Goal: Task Accomplishment & Management: Use online tool/utility

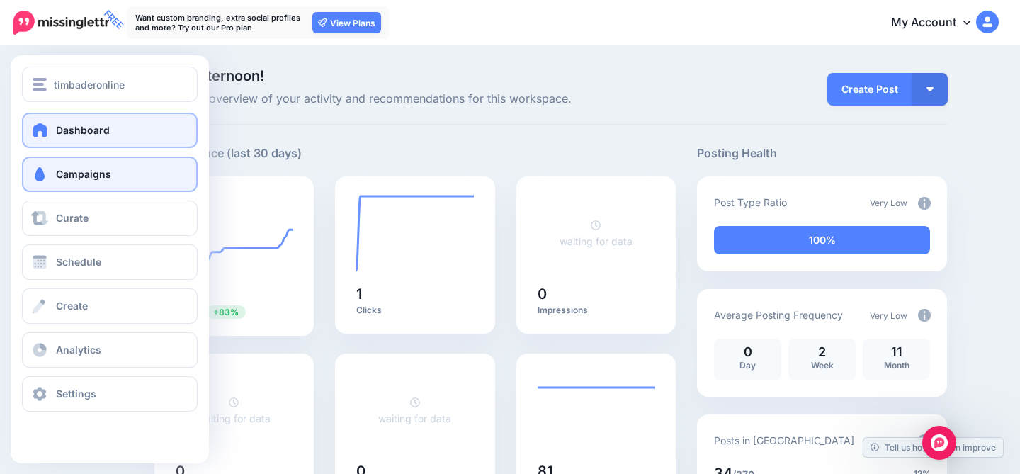
click at [42, 167] on span at bounding box center [39, 174] width 18 height 14
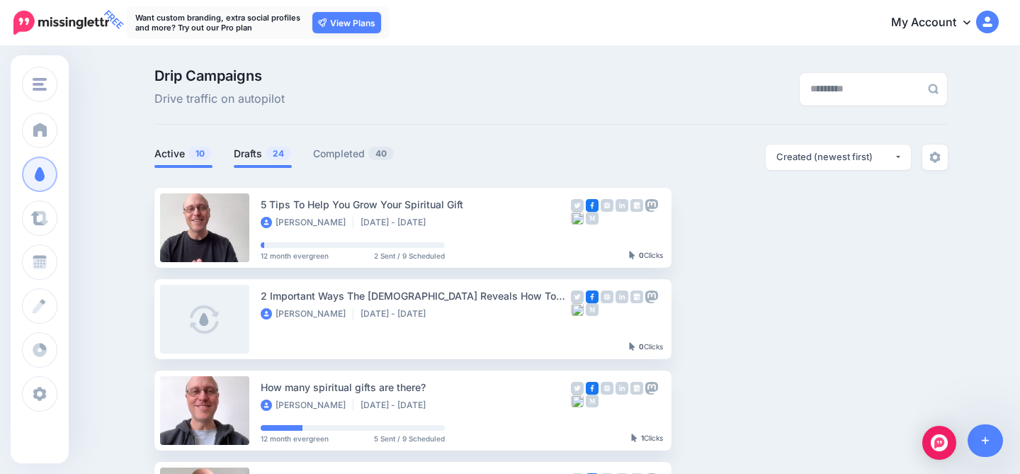
click at [257, 154] on link "Drafts 24" at bounding box center [263, 153] width 58 height 17
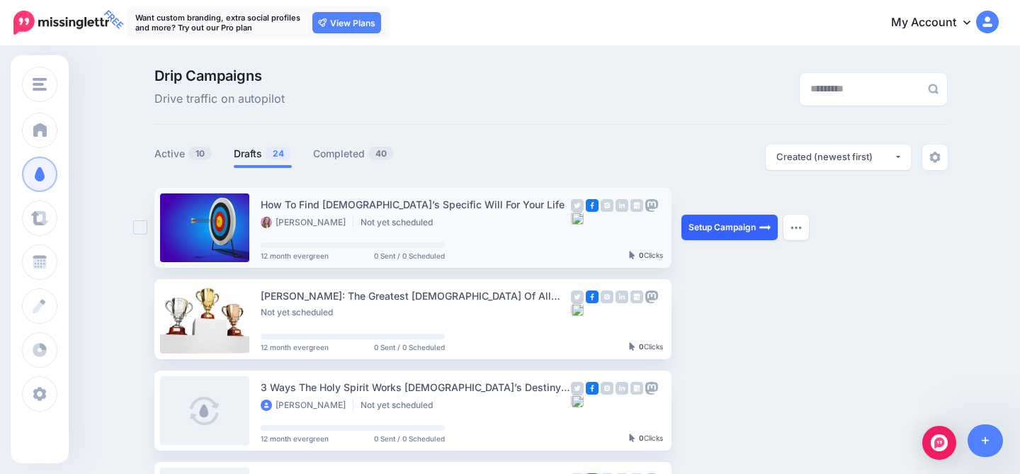
click at [717, 226] on link "Setup Campaign" at bounding box center [729, 227] width 96 height 25
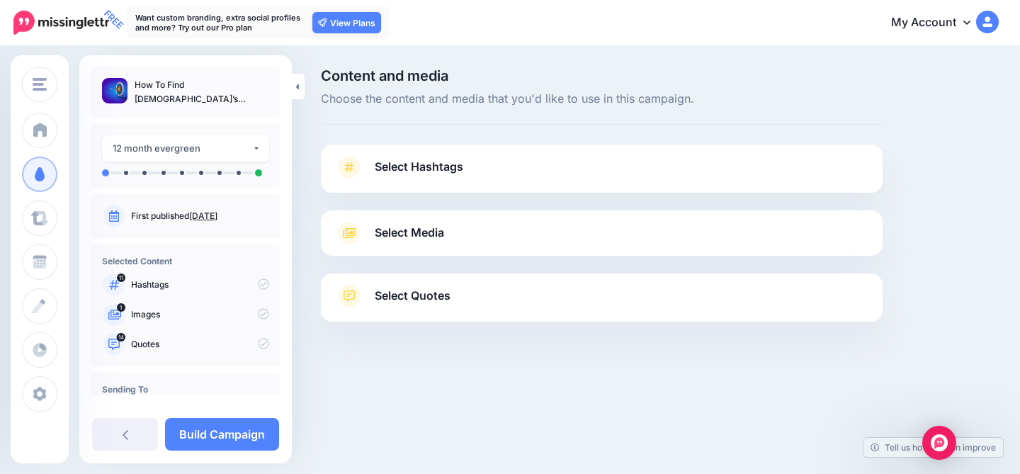
click at [515, 168] on link "Select Hashtags" at bounding box center [601, 174] width 533 height 37
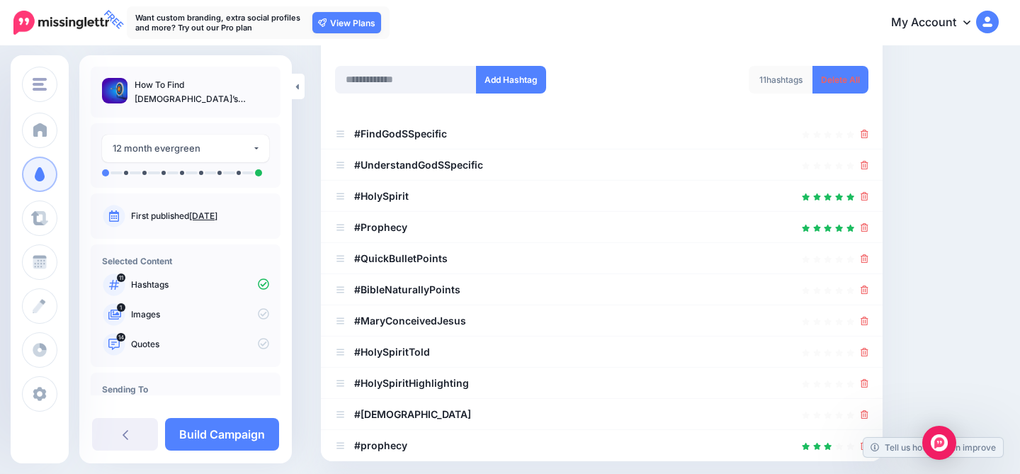
scroll to position [199, 0]
click at [862, 161] on link at bounding box center [865, 165] width 8 height 12
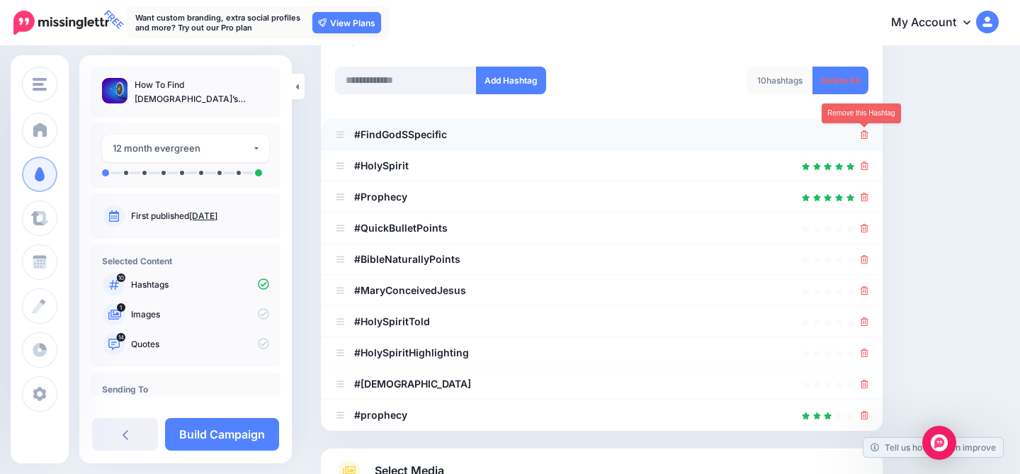
click at [864, 137] on icon at bounding box center [865, 134] width 8 height 8
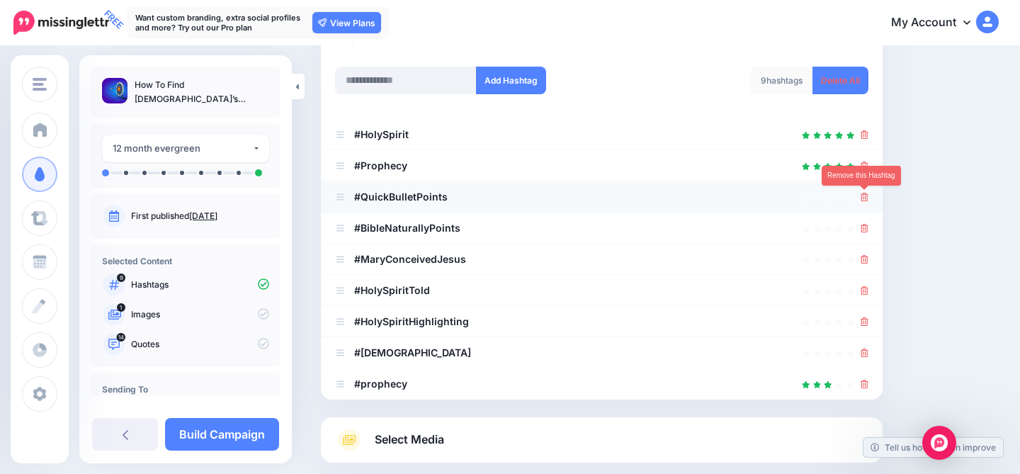
click at [865, 195] on icon at bounding box center [865, 197] width 8 height 8
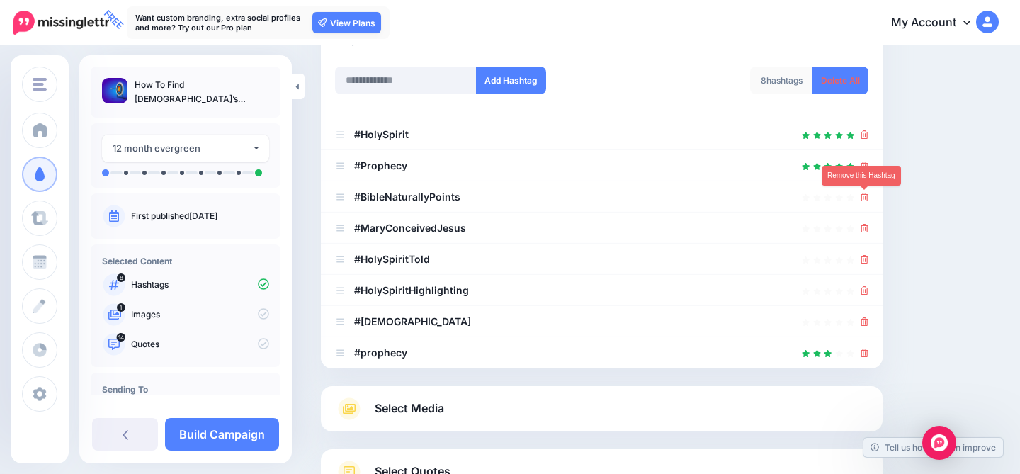
click at [865, 195] on icon at bounding box center [865, 197] width 8 height 8
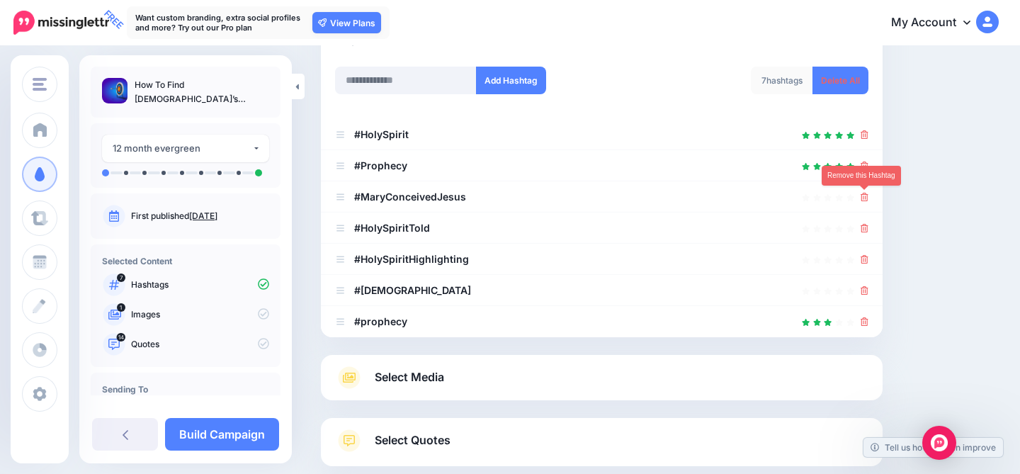
click at [865, 195] on icon at bounding box center [865, 197] width 8 height 8
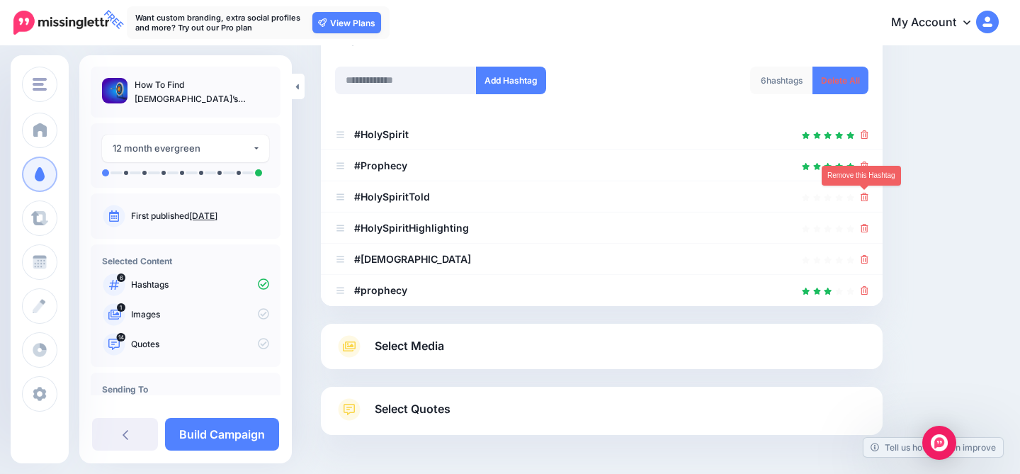
click at [865, 195] on icon at bounding box center [865, 197] width 8 height 8
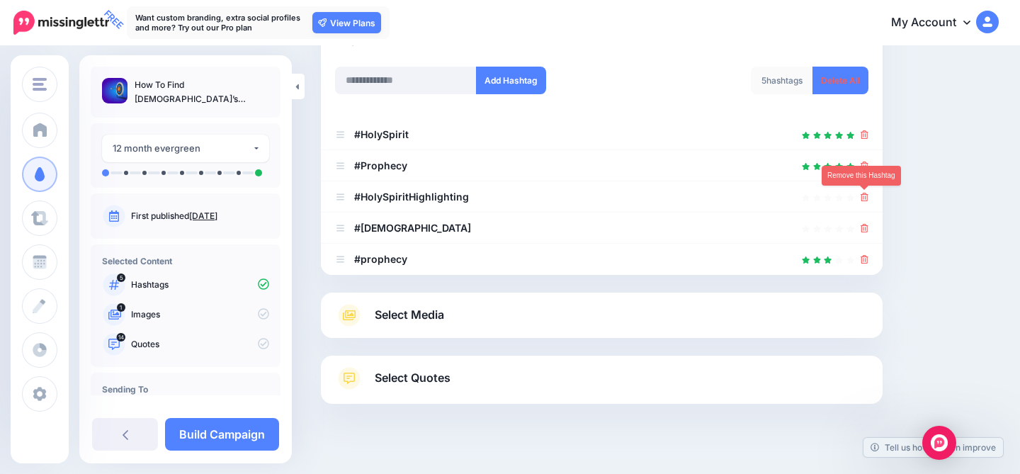
click at [865, 195] on icon at bounding box center [865, 197] width 8 height 8
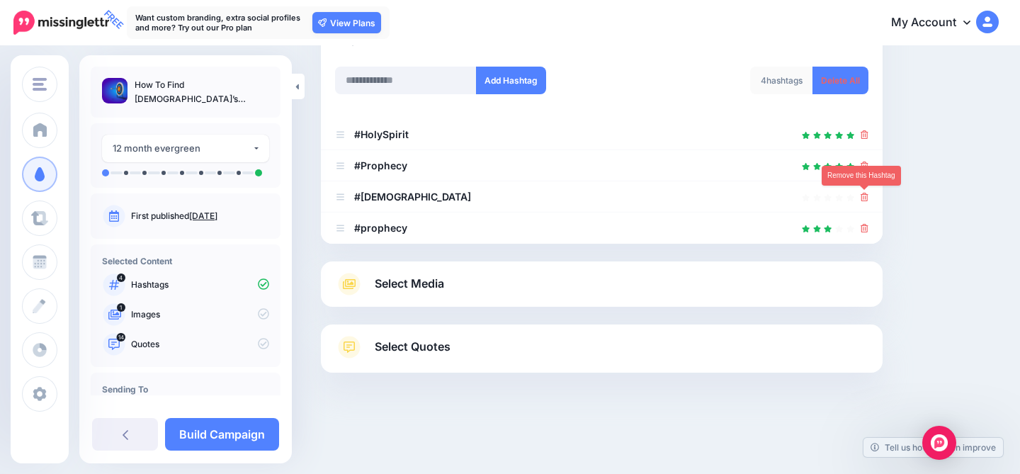
click at [865, 195] on icon at bounding box center [865, 197] width 8 height 8
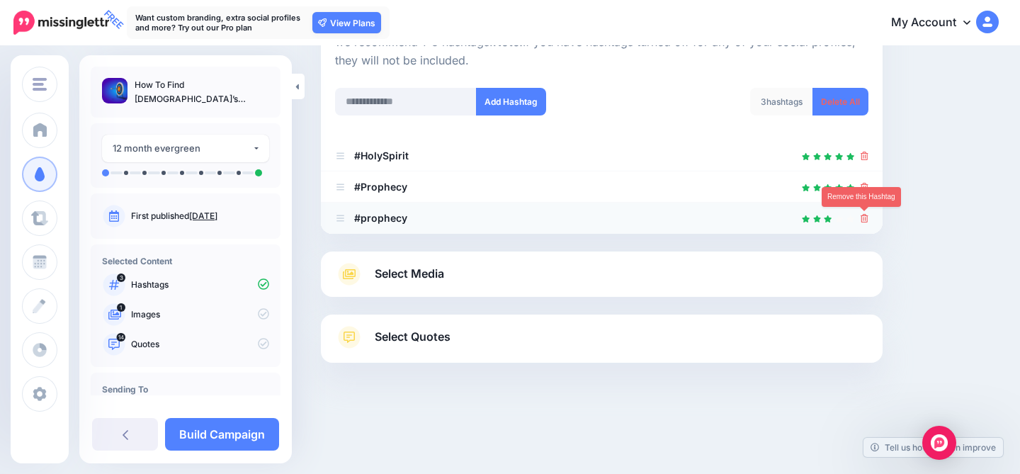
click at [861, 217] on icon at bounding box center [865, 218] width 8 height 8
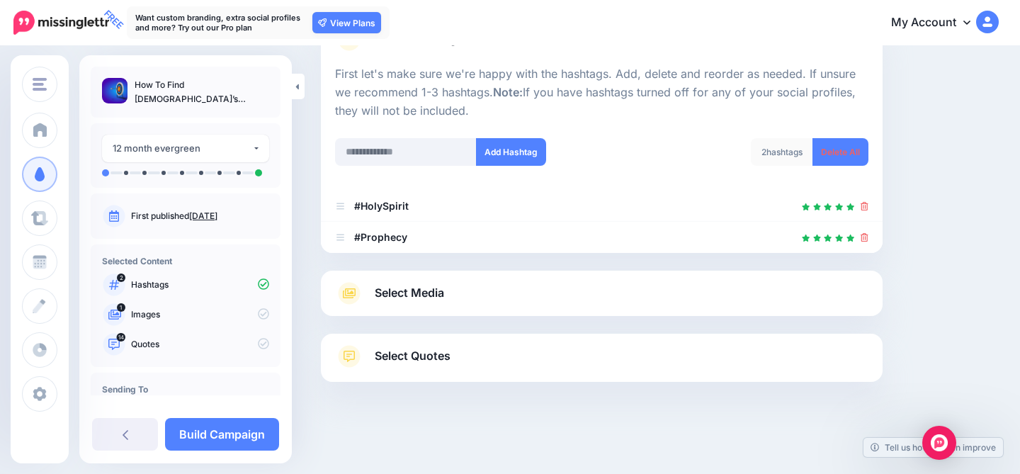
scroll to position [127, 0]
click at [533, 295] on link "Select Media" at bounding box center [601, 294] width 533 height 23
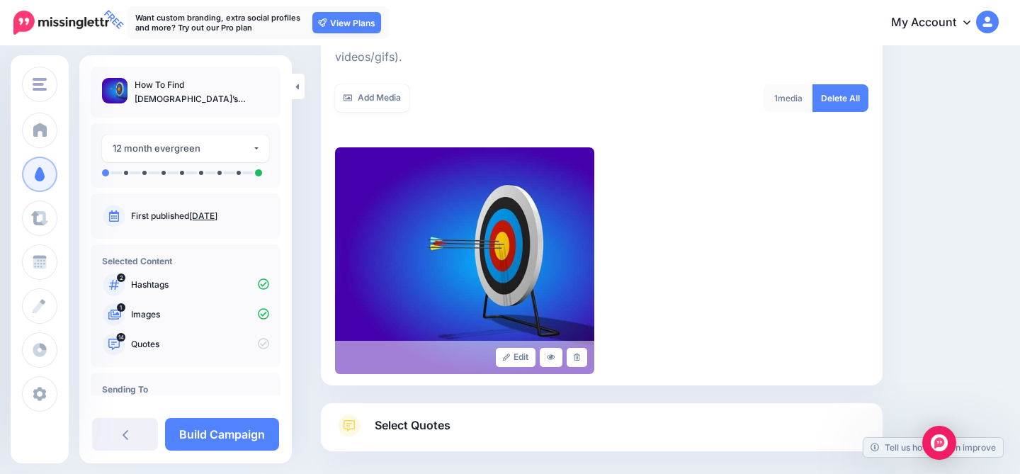
scroll to position [291, 0]
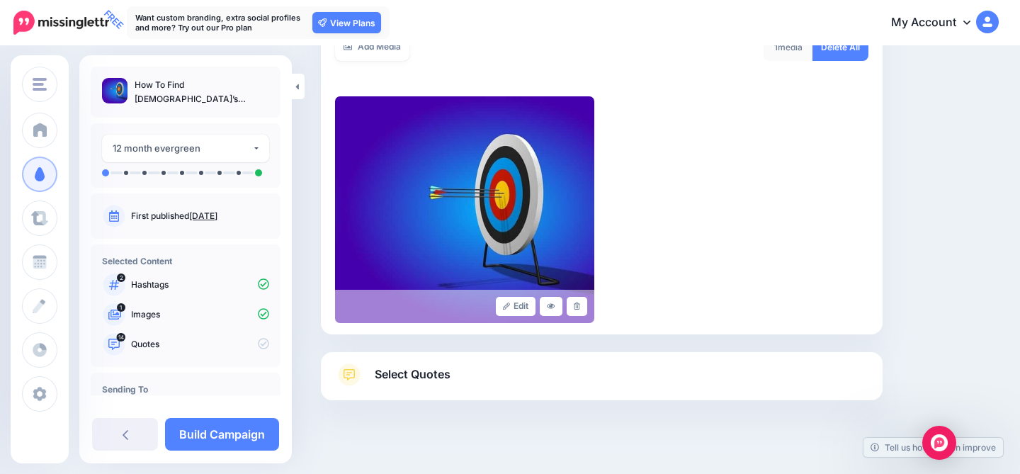
click at [470, 363] on link "Select Quotes" at bounding box center [601, 381] width 533 height 37
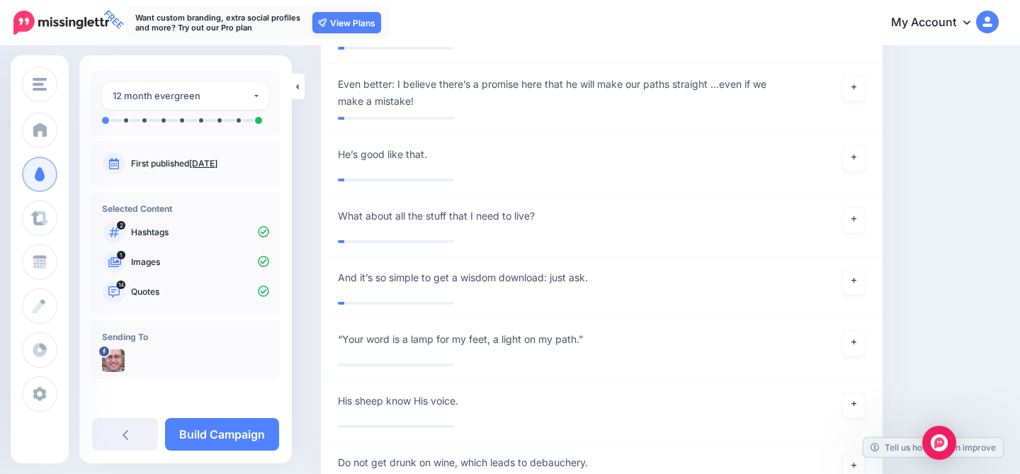
scroll to position [53, 0]
click at [218, 432] on link "Build Campaign" at bounding box center [222, 434] width 114 height 33
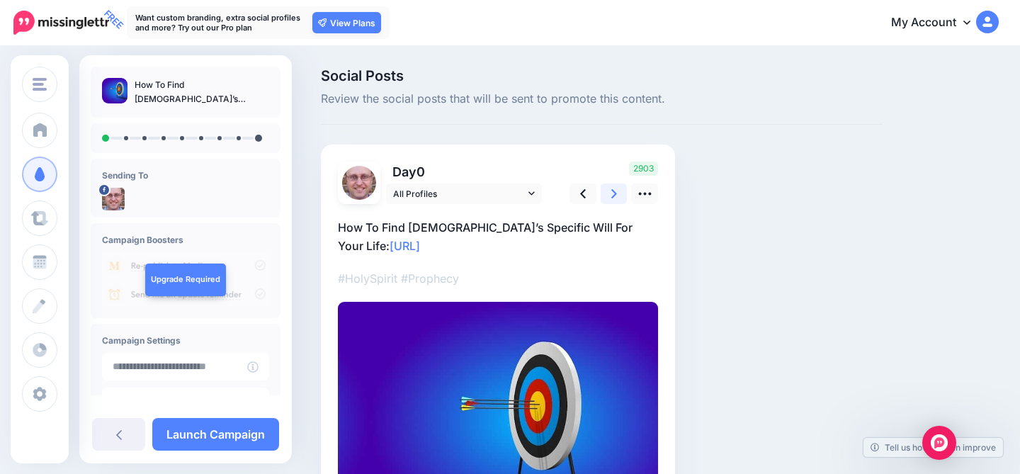
click at [613, 195] on icon at bounding box center [614, 193] width 6 height 15
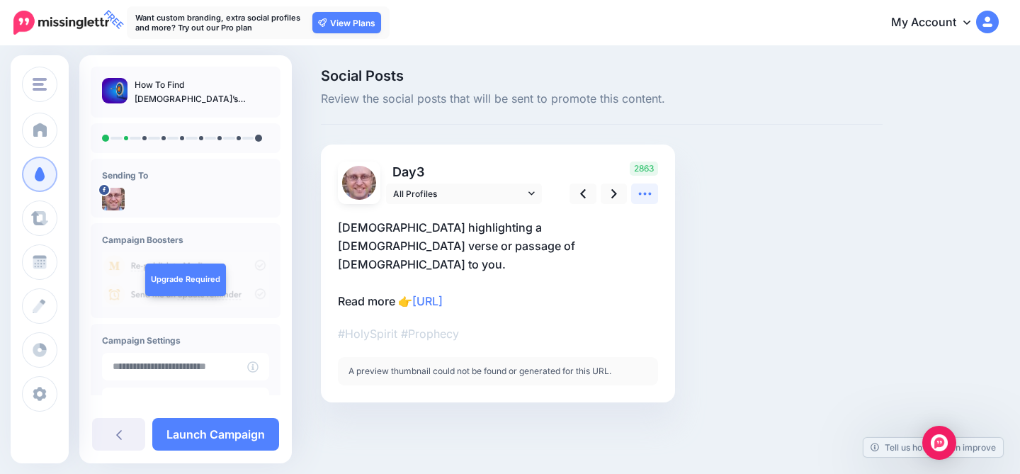
click at [647, 193] on icon at bounding box center [644, 193] width 15 height 15
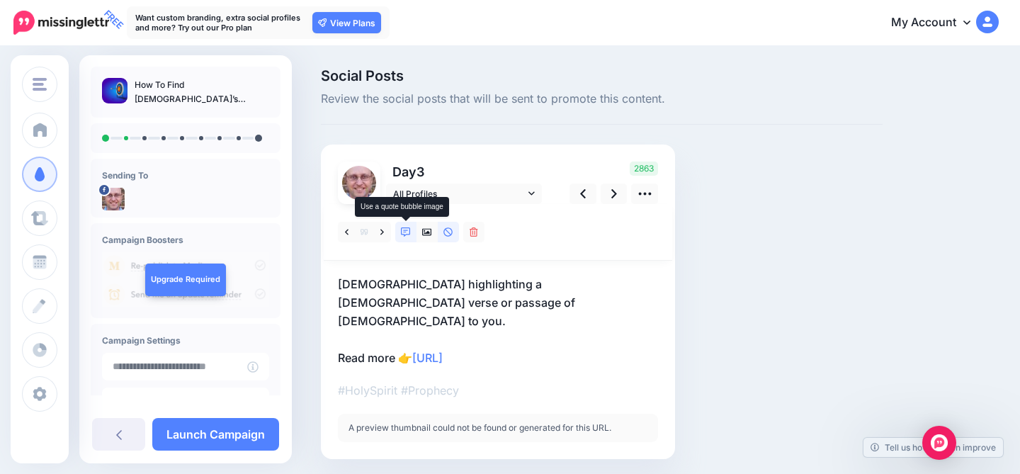
click at [407, 229] on icon at bounding box center [406, 232] width 10 height 10
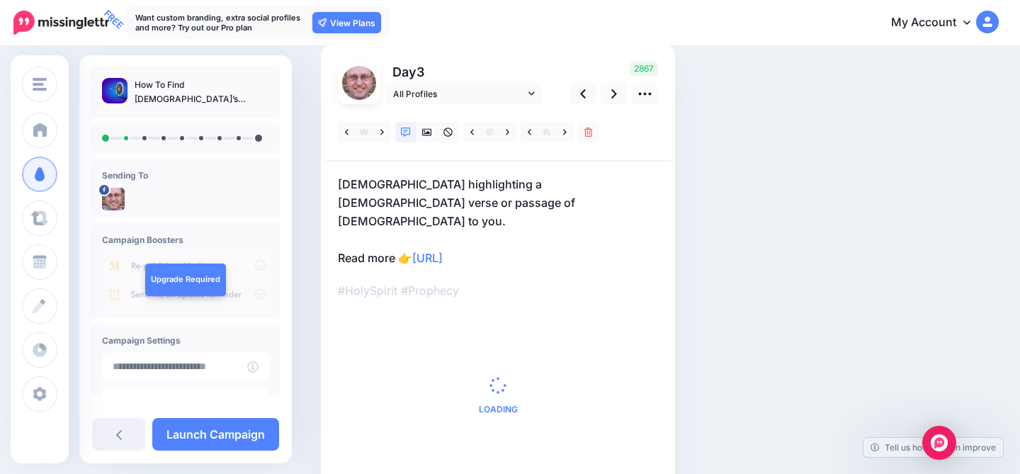
scroll to position [115, 0]
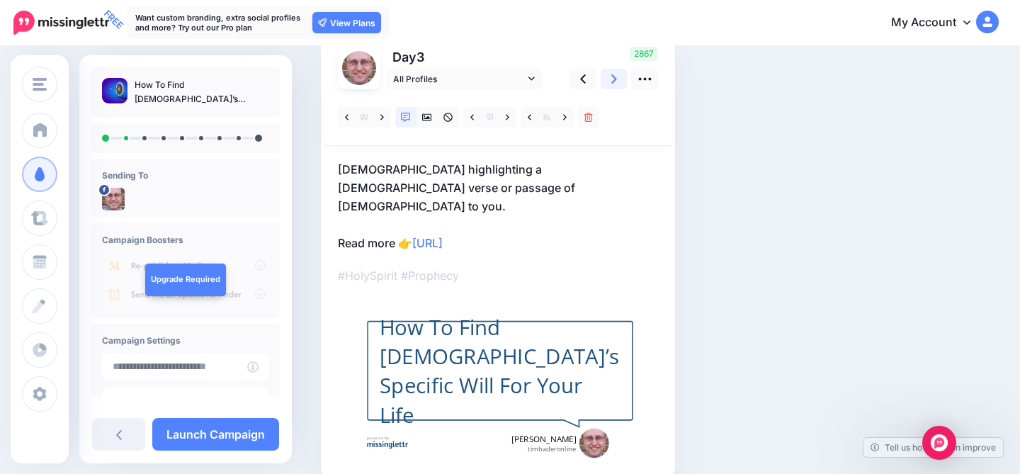
click at [613, 77] on icon at bounding box center [614, 78] width 6 height 9
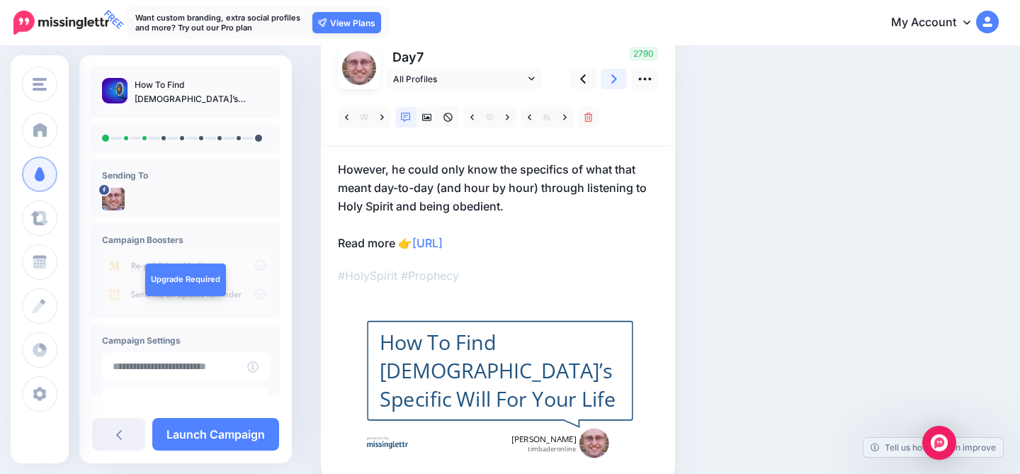
click at [613, 77] on icon at bounding box center [614, 78] width 6 height 9
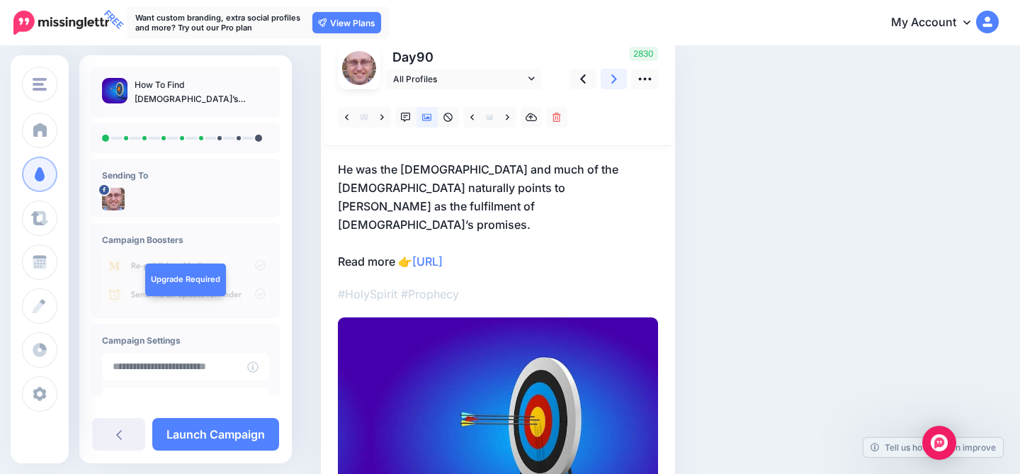
click at [610, 76] on link at bounding box center [614, 79] width 27 height 21
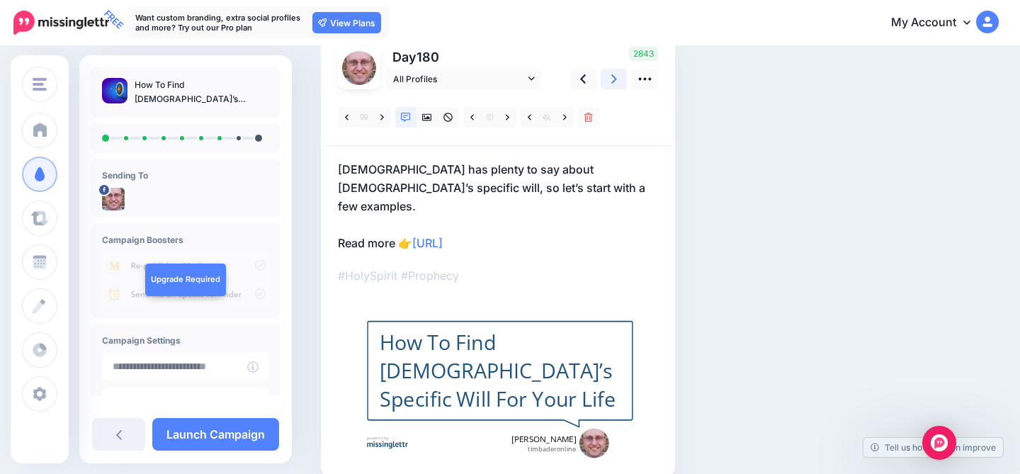
click at [610, 76] on link at bounding box center [614, 79] width 27 height 21
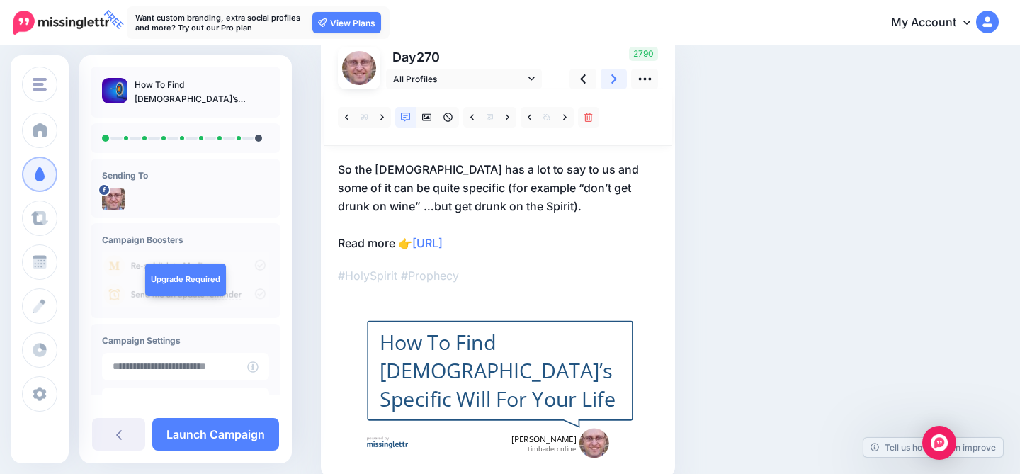
click at [610, 76] on link at bounding box center [614, 79] width 27 height 21
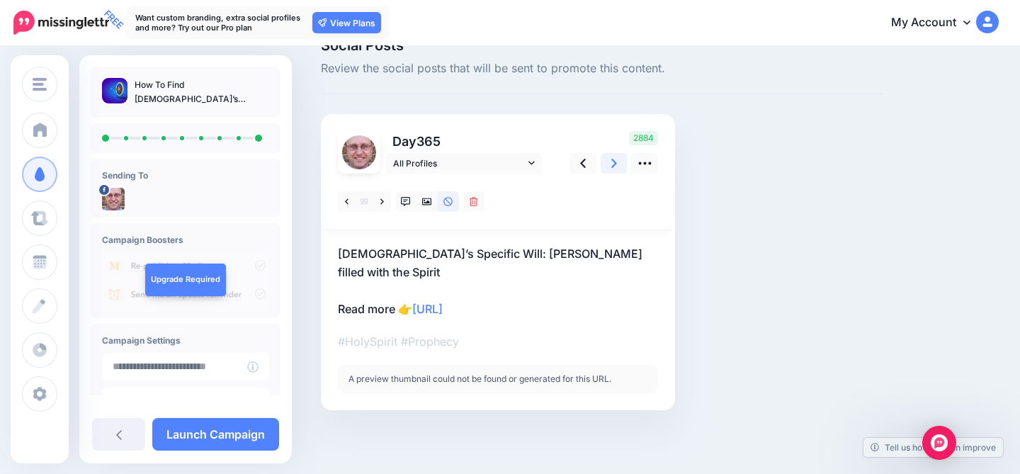
scroll to position [12, 0]
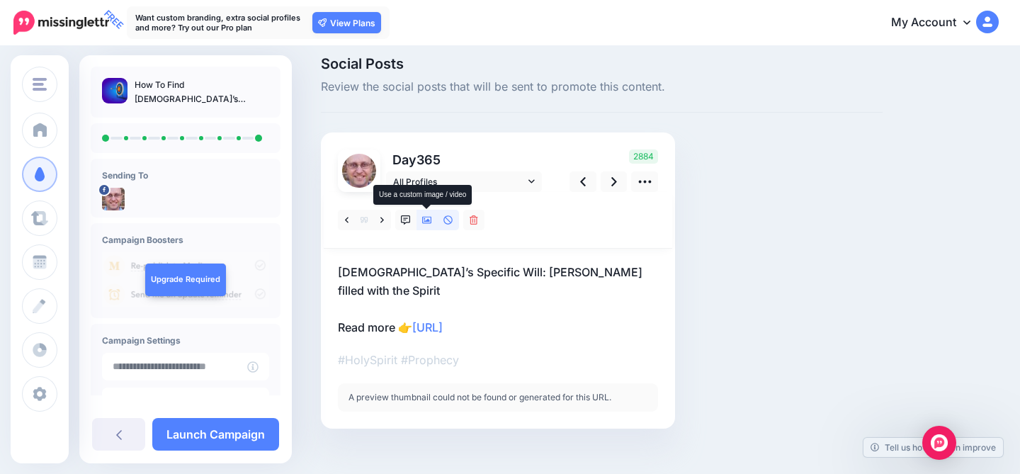
click at [430, 218] on icon at bounding box center [427, 220] width 10 height 10
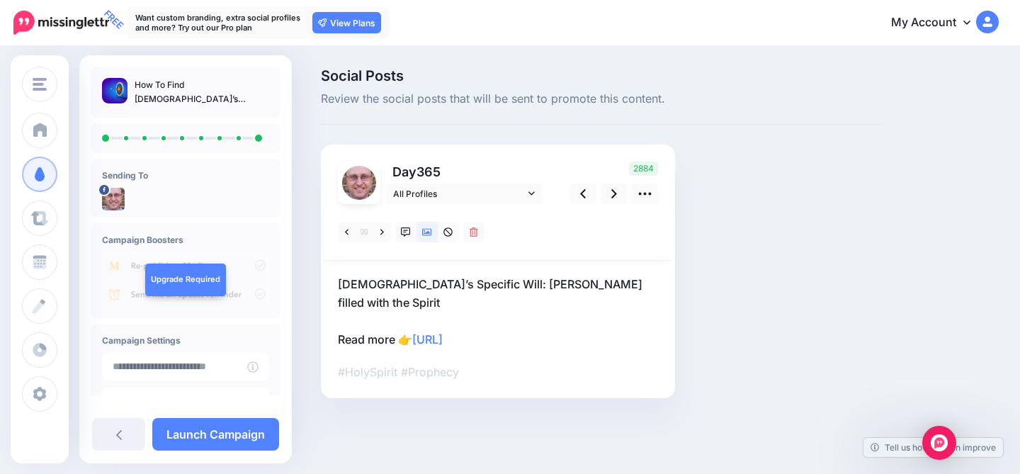
scroll to position [0, 0]
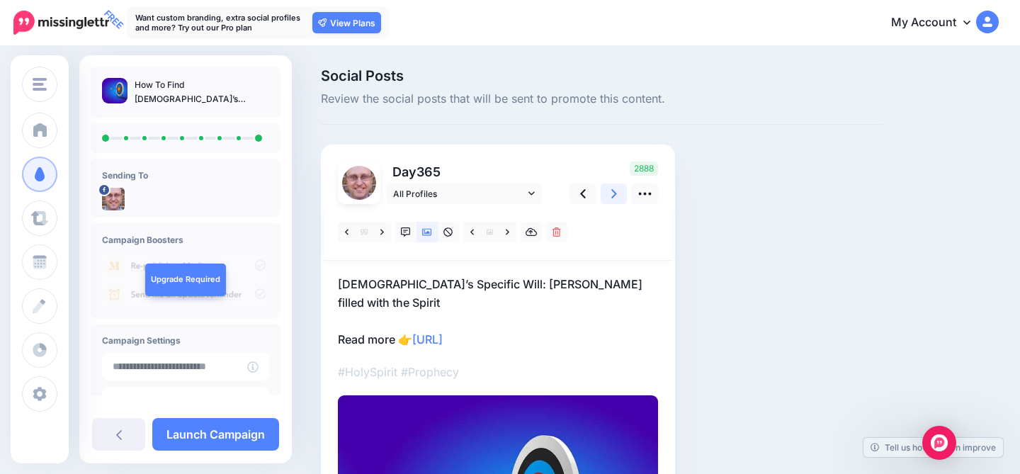
click at [608, 191] on link at bounding box center [614, 193] width 27 height 21
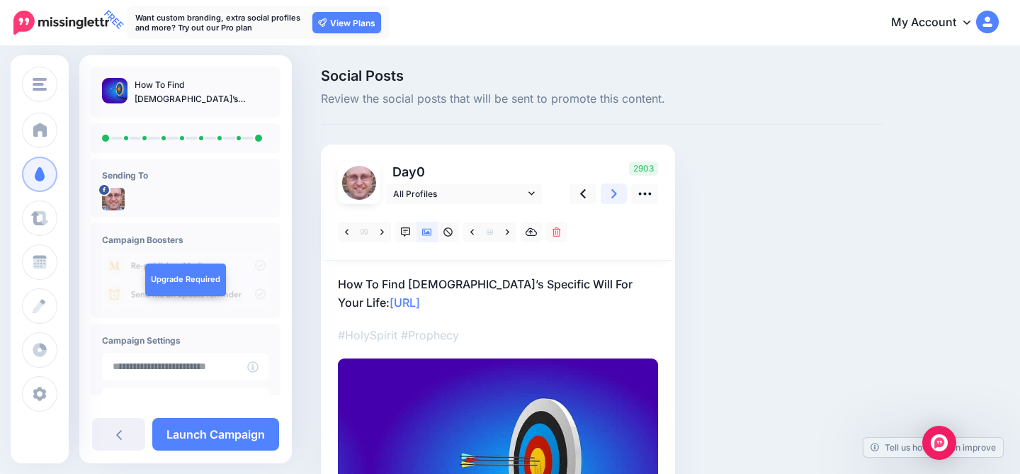
click at [613, 191] on icon at bounding box center [614, 193] width 6 height 9
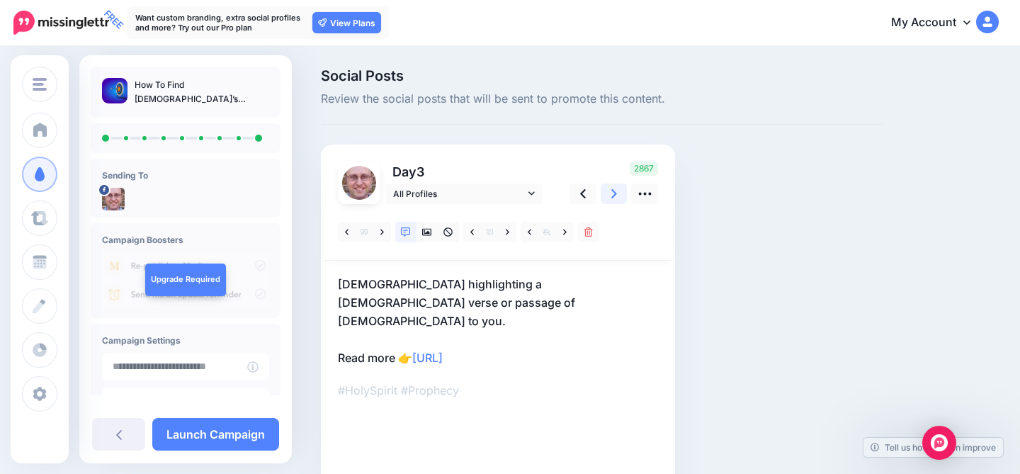
click at [613, 191] on icon at bounding box center [614, 193] width 6 height 9
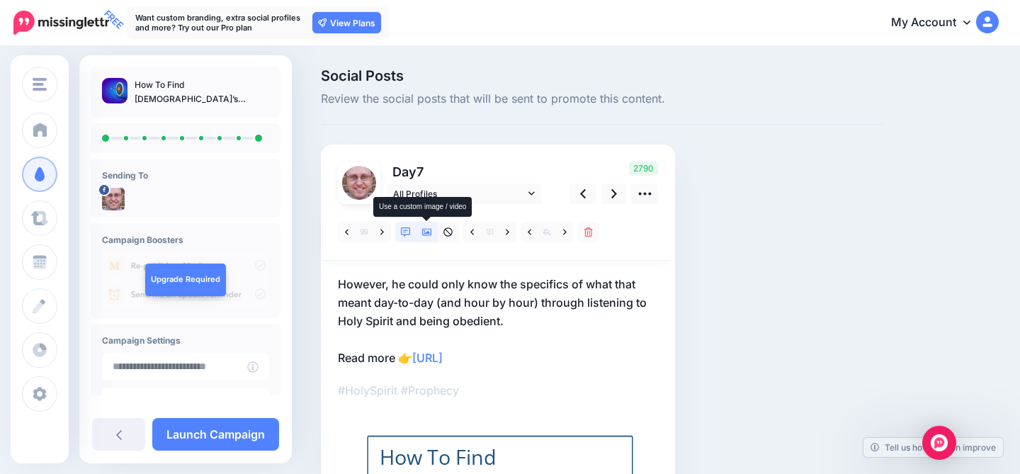
click at [426, 232] on icon at bounding box center [427, 232] width 10 height 10
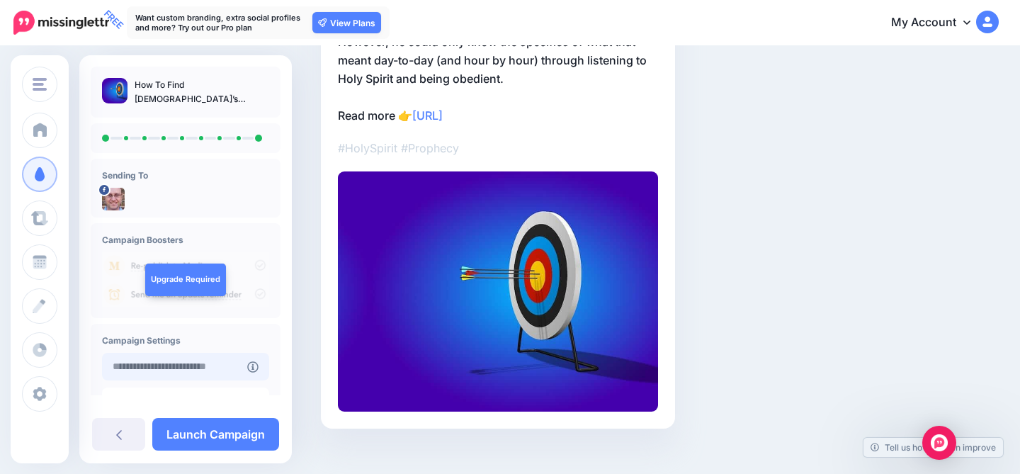
scroll to position [97, 0]
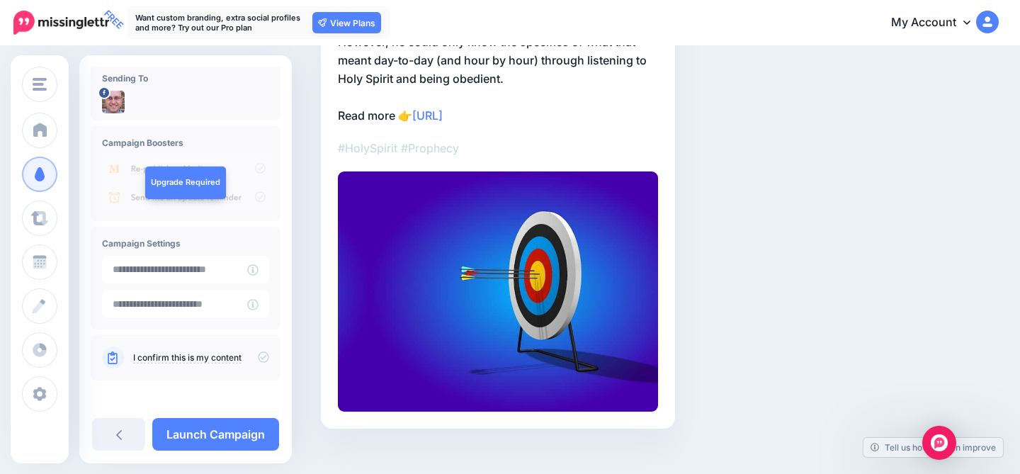
click at [215, 354] on link "I confirm this is my content" at bounding box center [187, 357] width 108 height 11
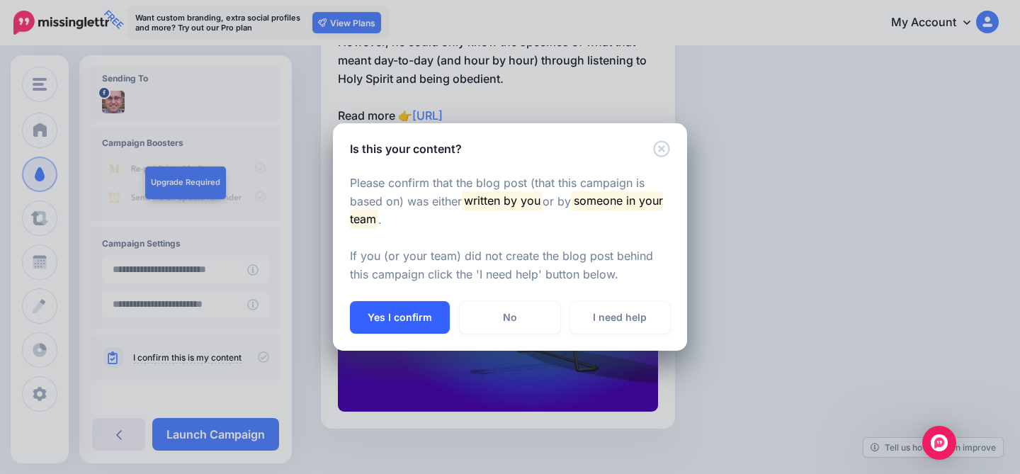
click at [387, 321] on button "Yes I confirm" at bounding box center [400, 317] width 100 height 33
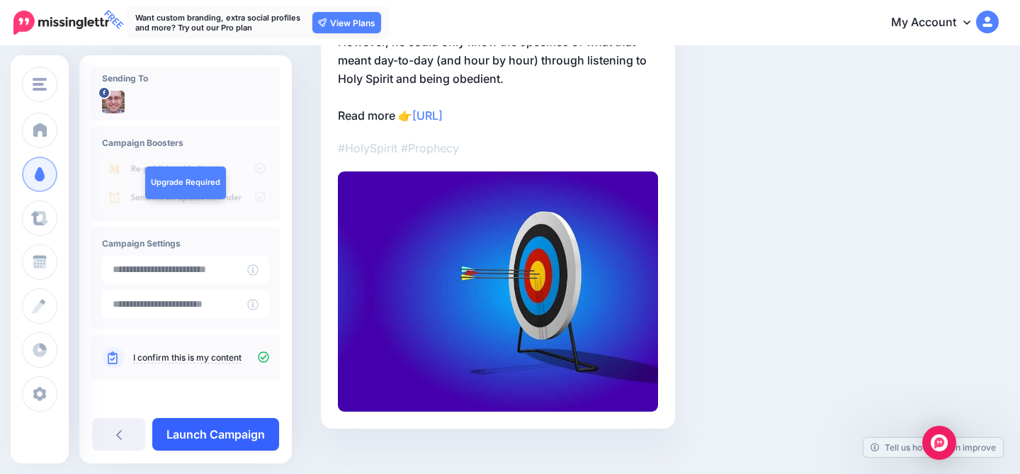
click at [208, 426] on link "Launch Campaign" at bounding box center [215, 434] width 127 height 33
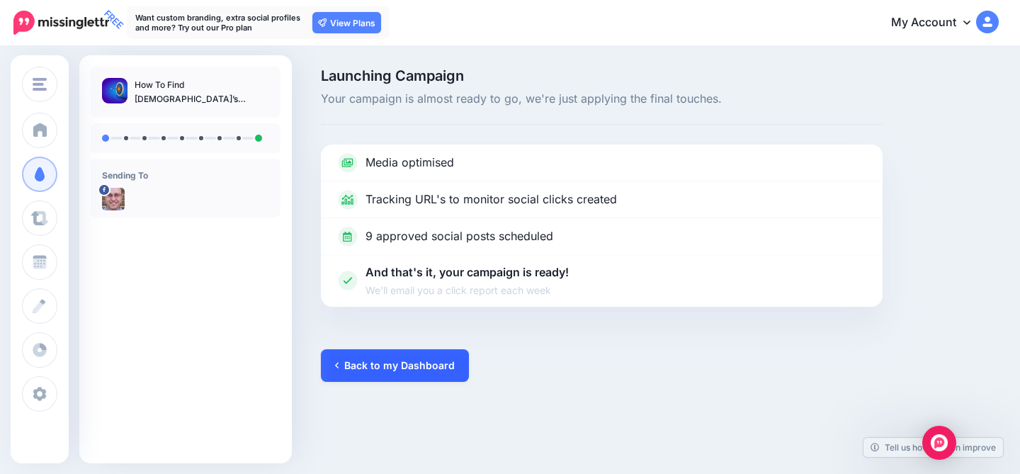
click at [423, 361] on link "Back to my Dashboard" at bounding box center [395, 365] width 148 height 33
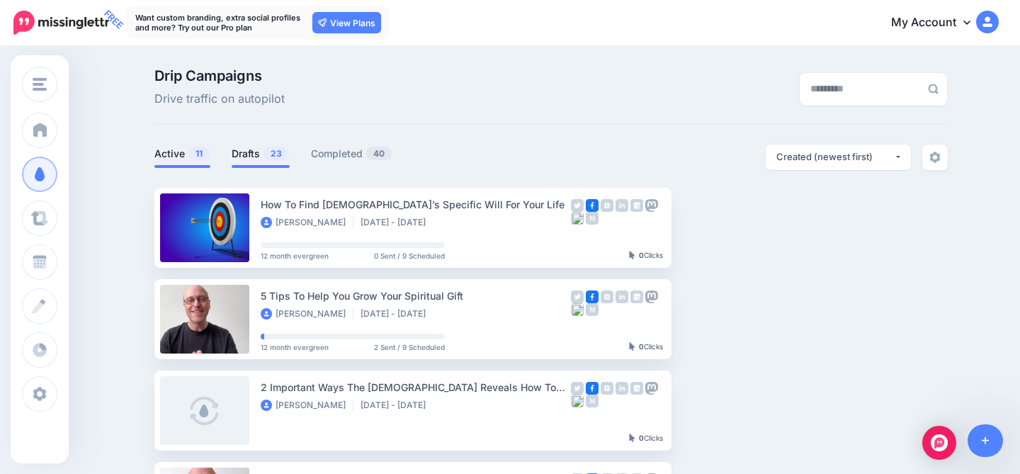
click at [244, 154] on link "Drafts 23" at bounding box center [261, 153] width 58 height 17
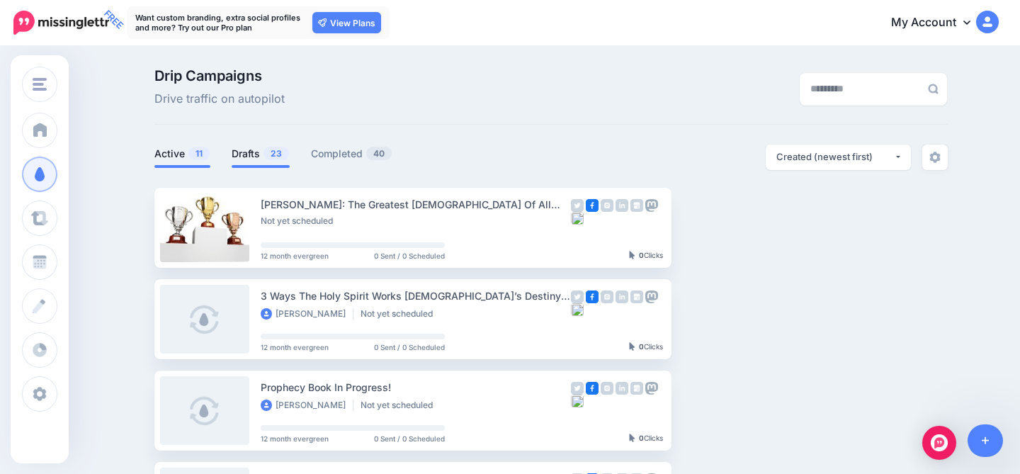
click at [169, 152] on link "Active 11" at bounding box center [182, 153] width 56 height 17
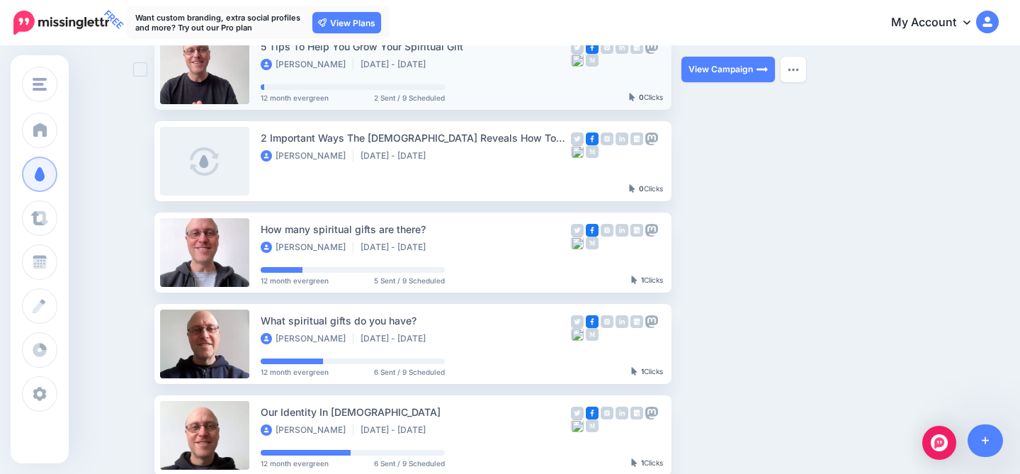
scroll to position [250, 0]
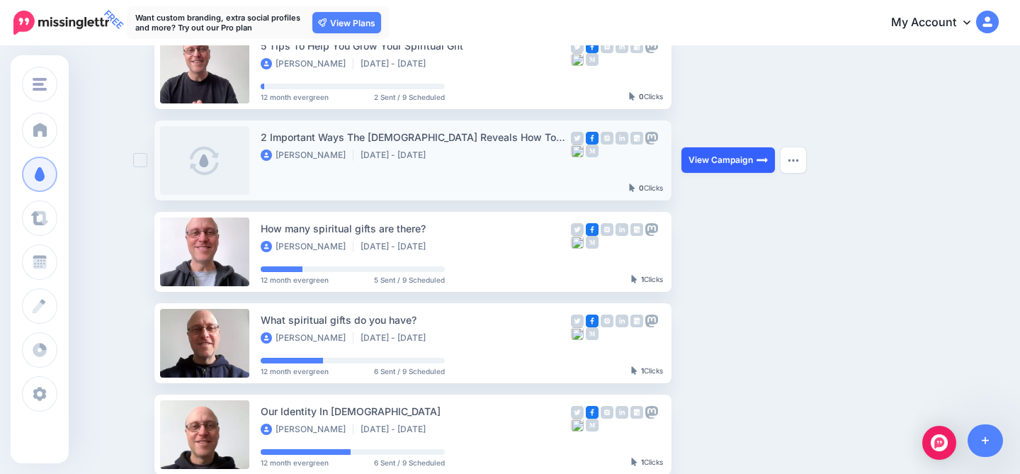
click at [732, 159] on link "View Campaign" at bounding box center [727, 159] width 93 height 25
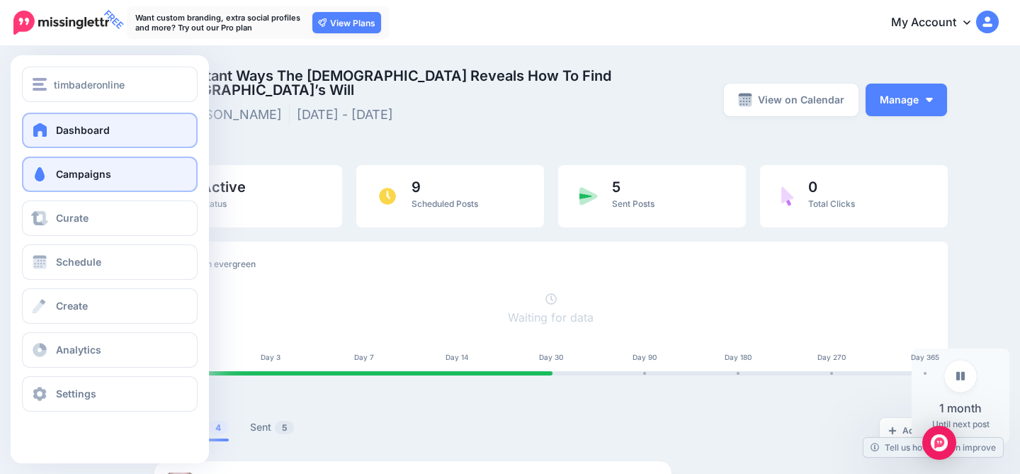
click at [44, 117] on link "Dashboard" at bounding box center [110, 130] width 176 height 35
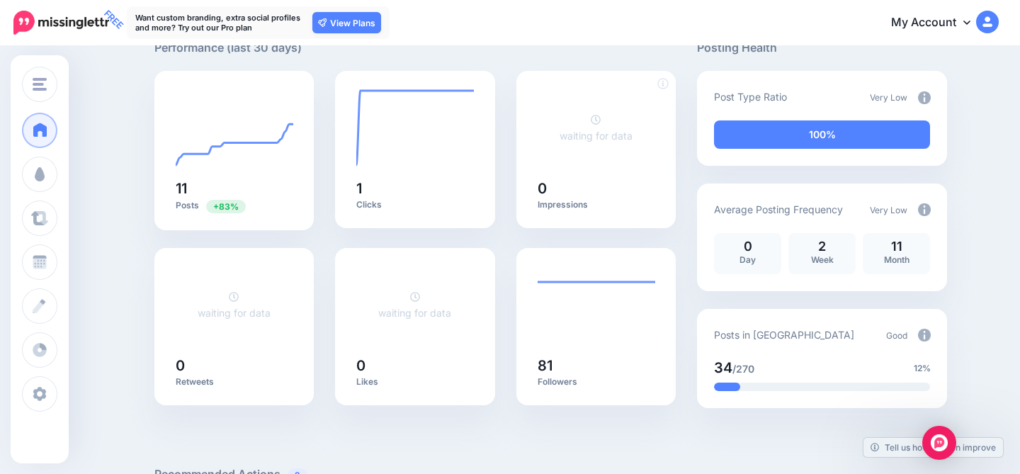
scroll to position [101, 0]
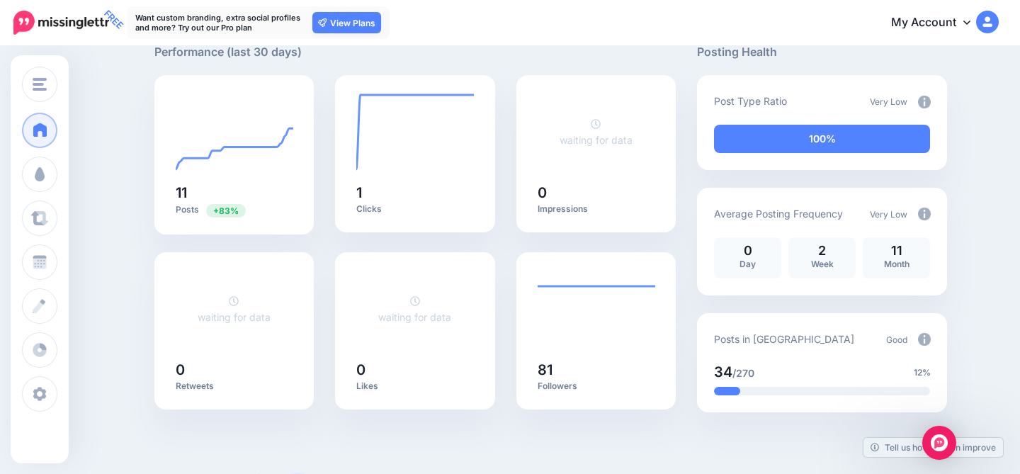
click at [923, 101] on img at bounding box center [924, 102] width 13 height 13
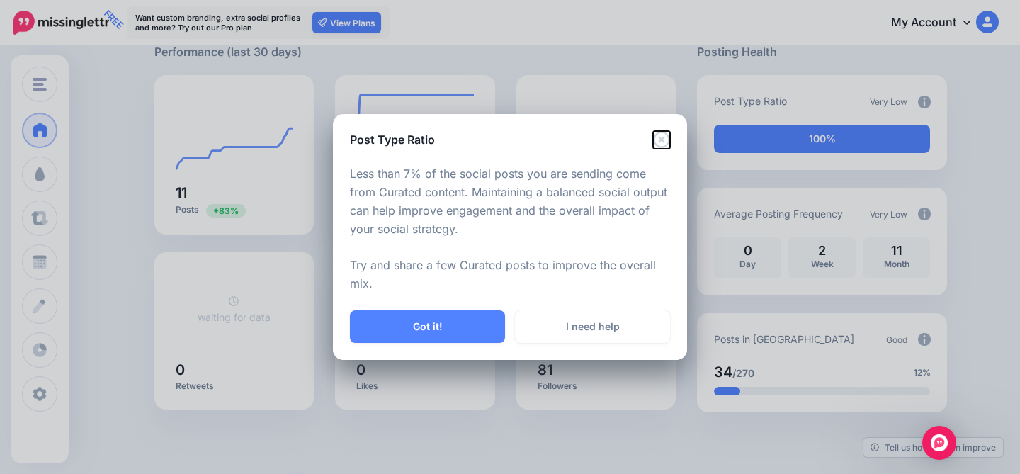
click at [662, 140] on icon "Close" at bounding box center [661, 139] width 16 height 16
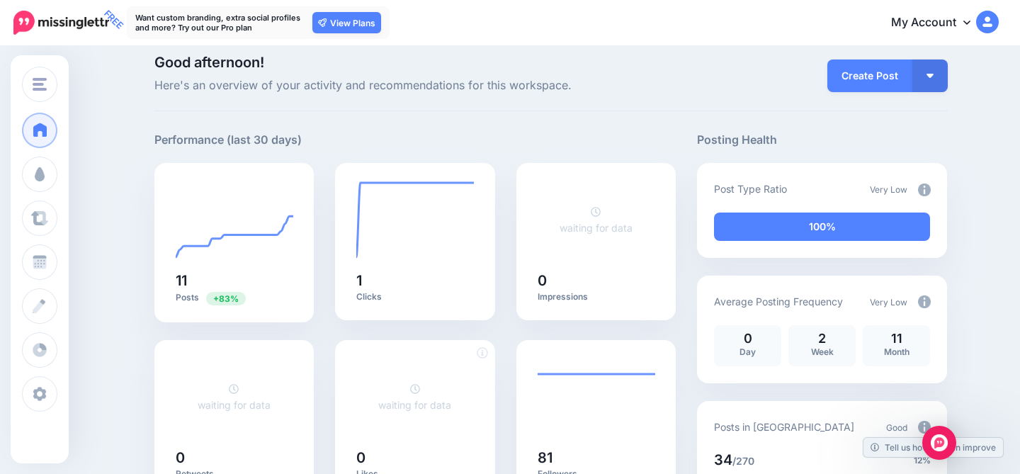
scroll to position [0, 0]
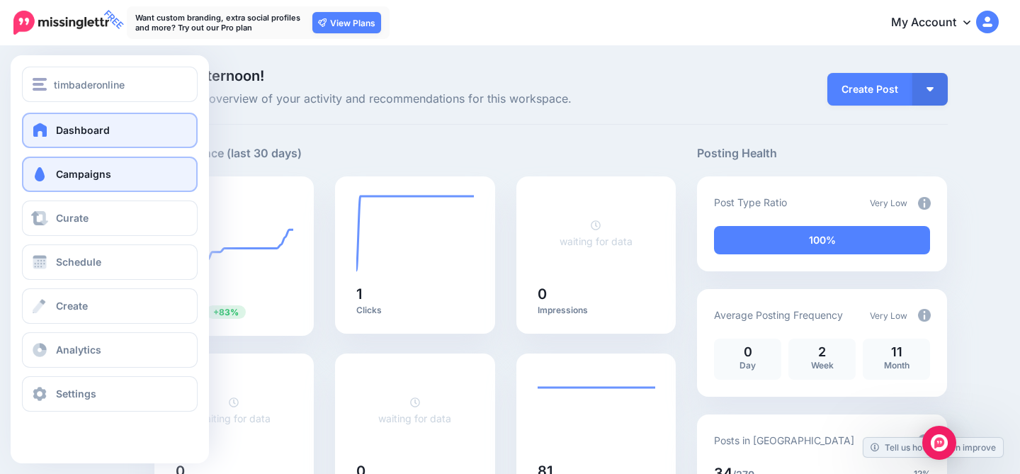
click at [42, 175] on span at bounding box center [39, 174] width 18 height 14
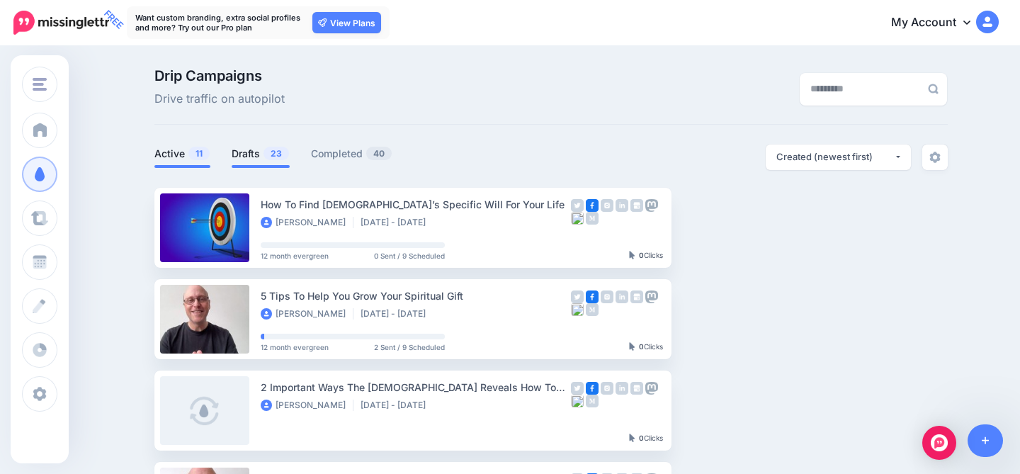
click at [259, 156] on link "Drafts 23" at bounding box center [261, 153] width 58 height 17
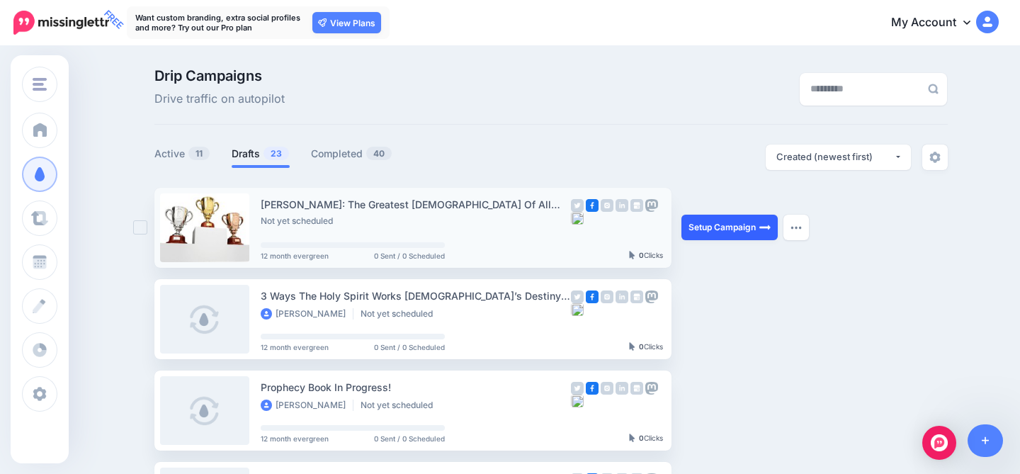
click at [710, 227] on link "Setup Campaign" at bounding box center [729, 227] width 96 height 25
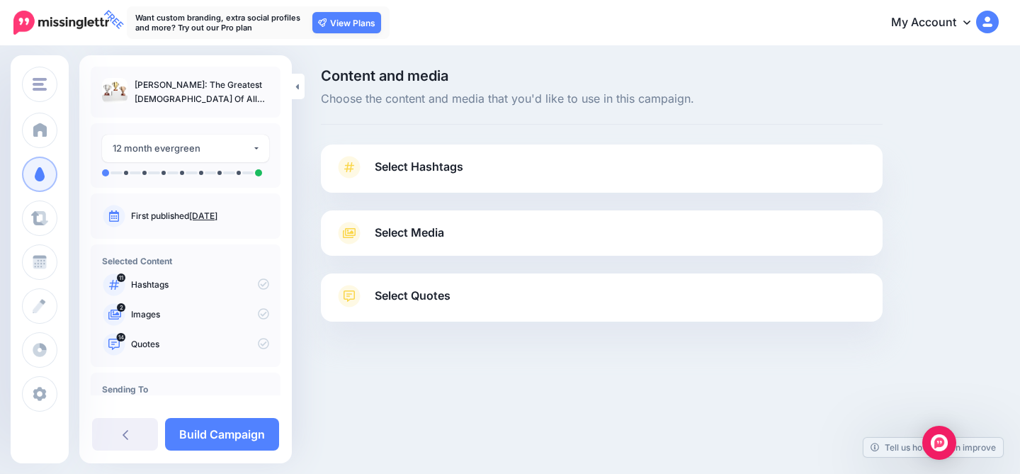
click at [629, 177] on link "Select Hashtags" at bounding box center [601, 174] width 533 height 37
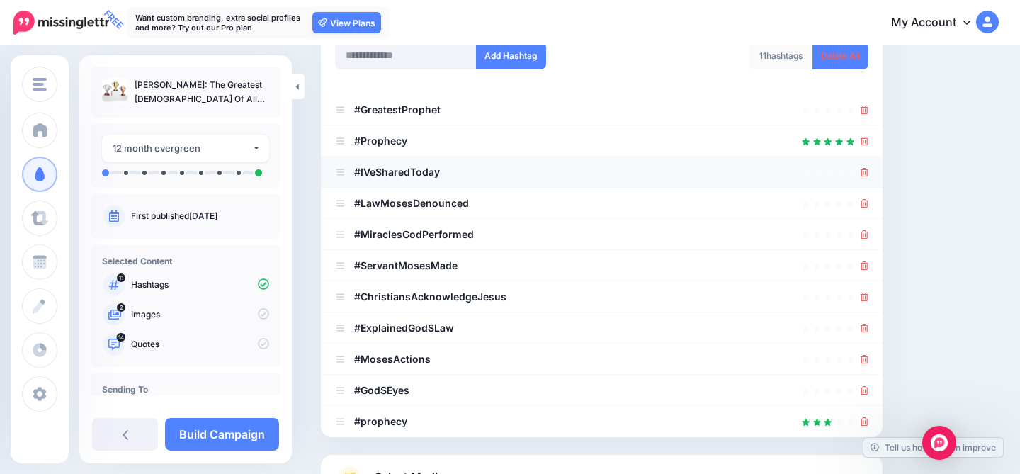
scroll to position [227, 0]
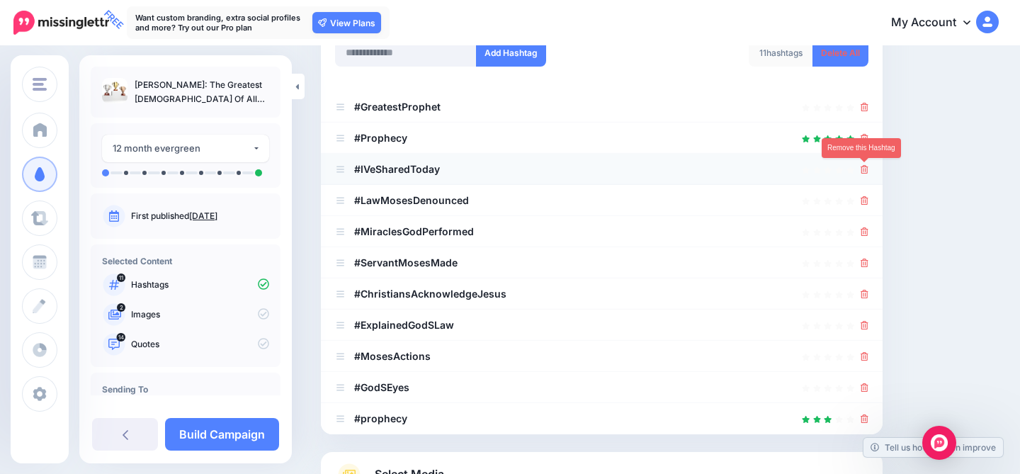
click at [861, 166] on icon at bounding box center [865, 169] width 8 height 8
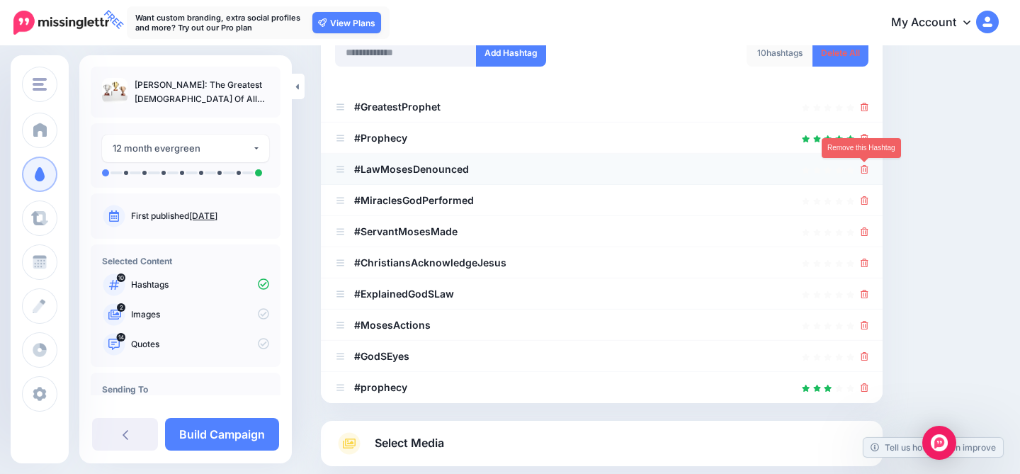
click at [864, 168] on icon at bounding box center [865, 169] width 8 height 8
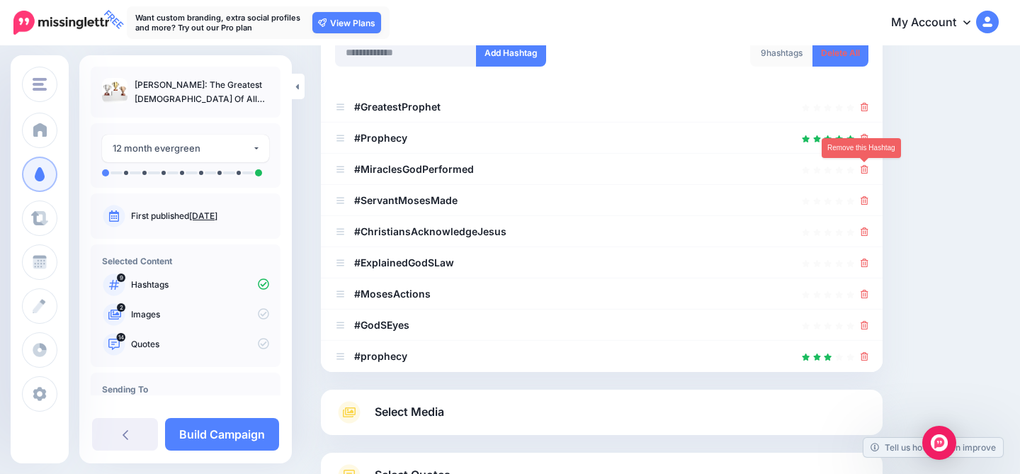
click at [864, 168] on icon at bounding box center [865, 169] width 8 height 8
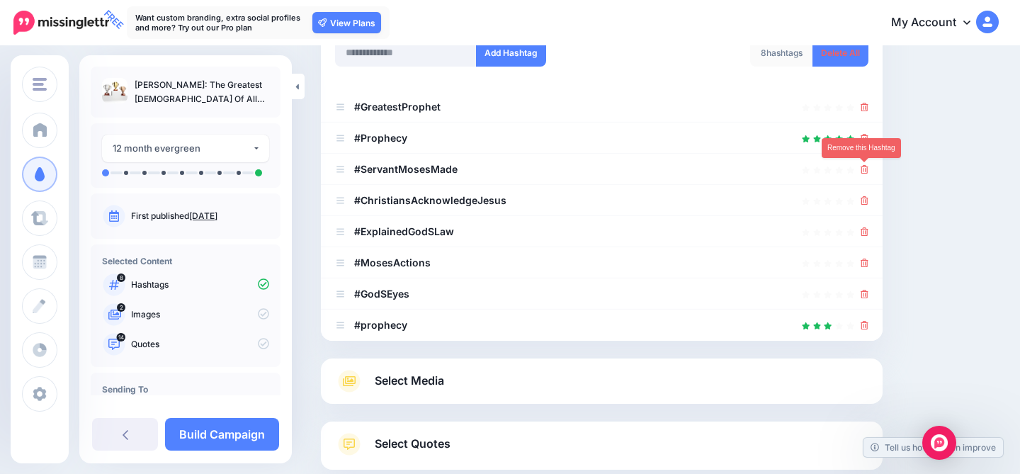
click at [864, 168] on icon at bounding box center [865, 169] width 8 height 8
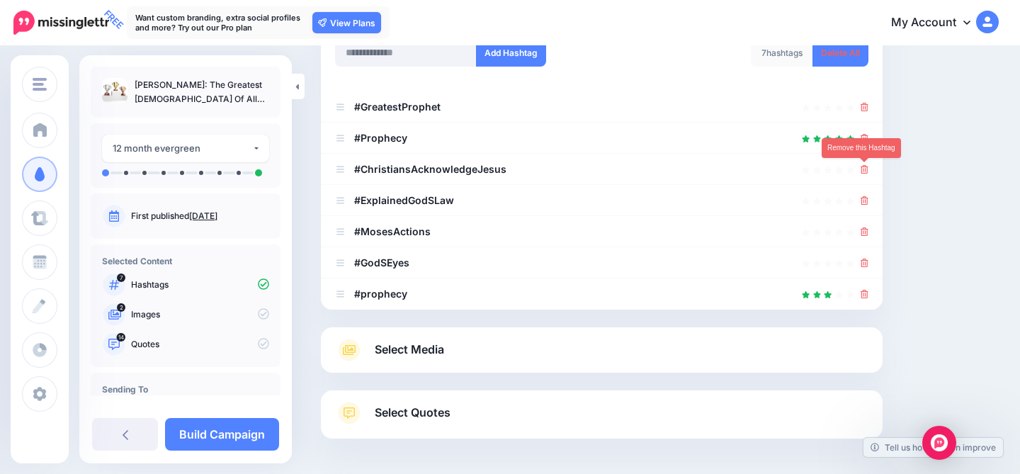
click at [864, 168] on icon at bounding box center [865, 169] width 8 height 8
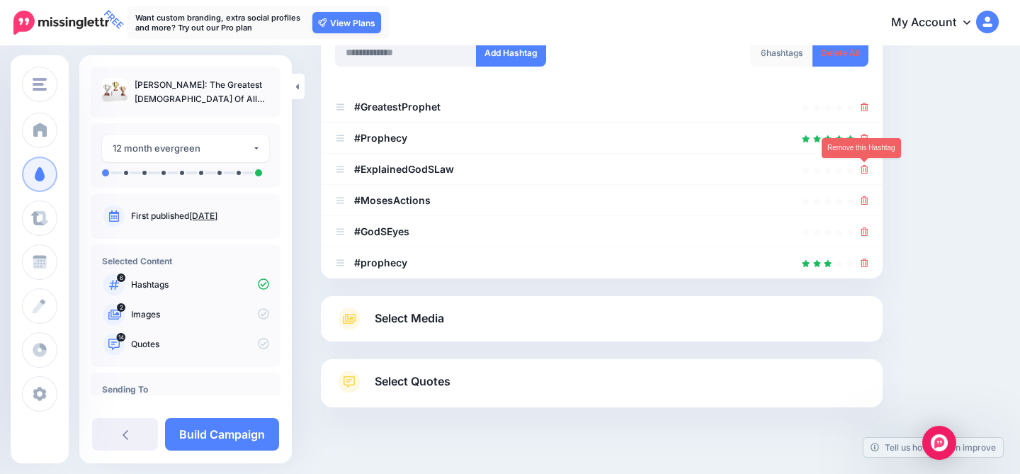
click at [864, 168] on icon at bounding box center [865, 169] width 8 height 8
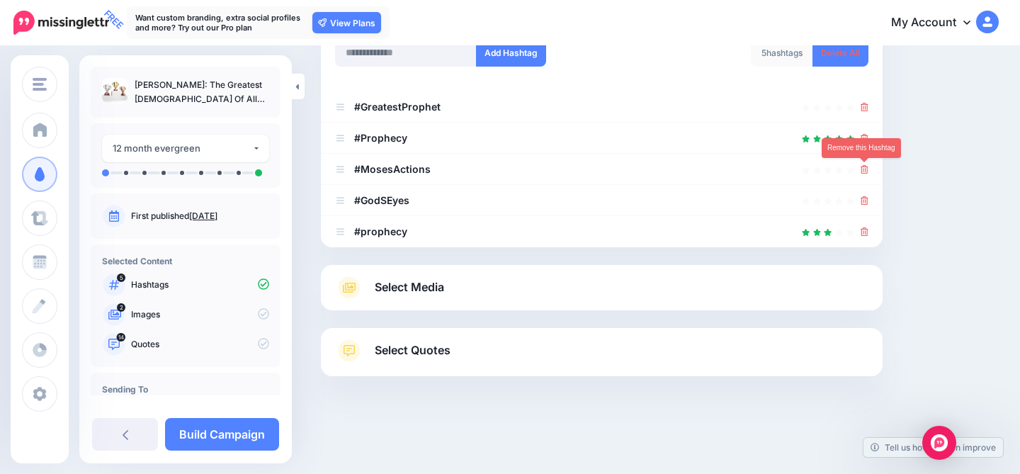
click at [864, 168] on icon at bounding box center [865, 169] width 8 height 8
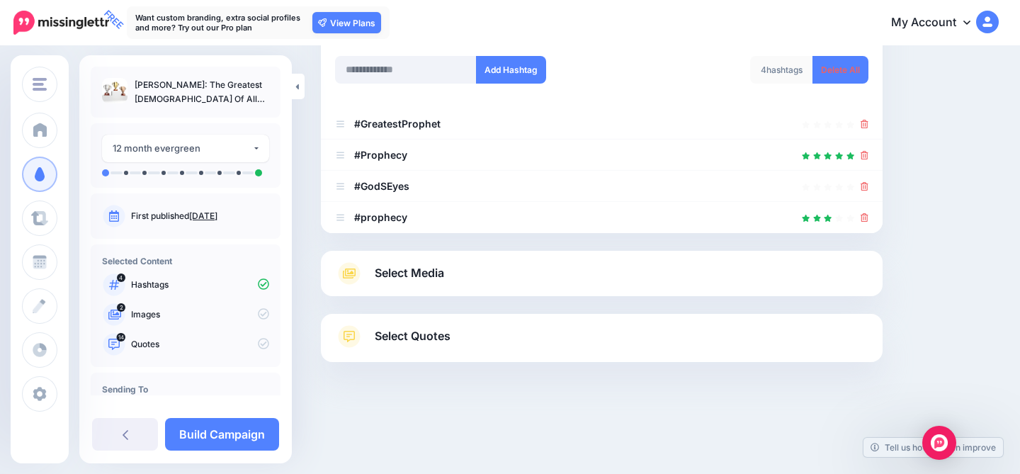
scroll to position [209, 0]
click at [861, 188] on icon at bounding box center [865, 187] width 8 height 8
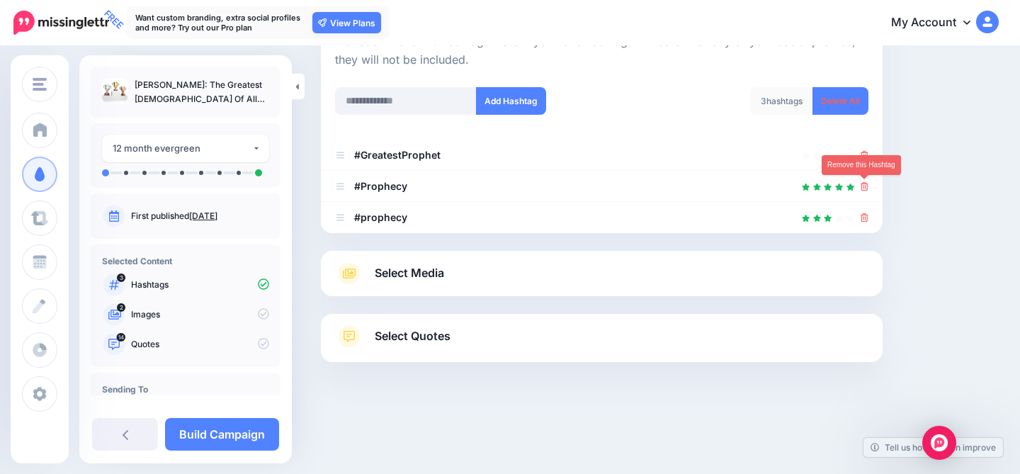
scroll to position [178, 0]
click at [861, 217] on icon at bounding box center [865, 218] width 8 height 8
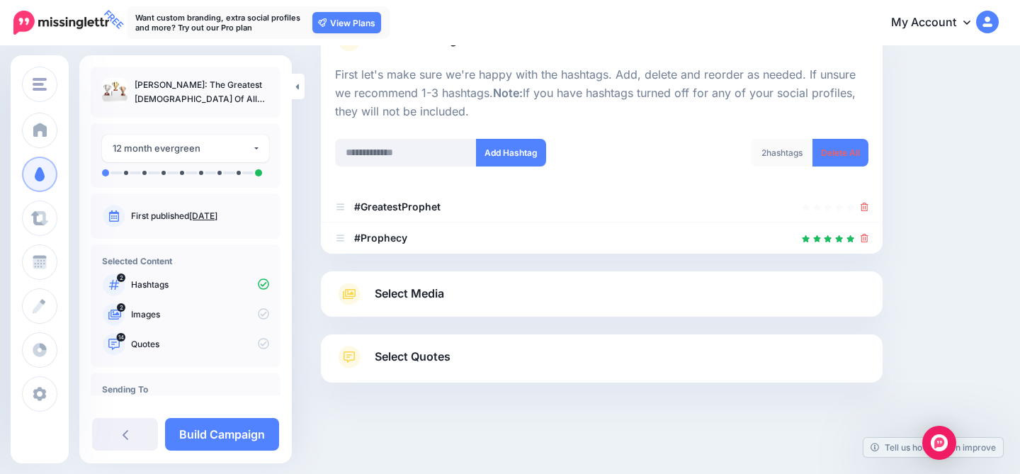
click at [504, 289] on link "Select Media" at bounding box center [601, 294] width 533 height 23
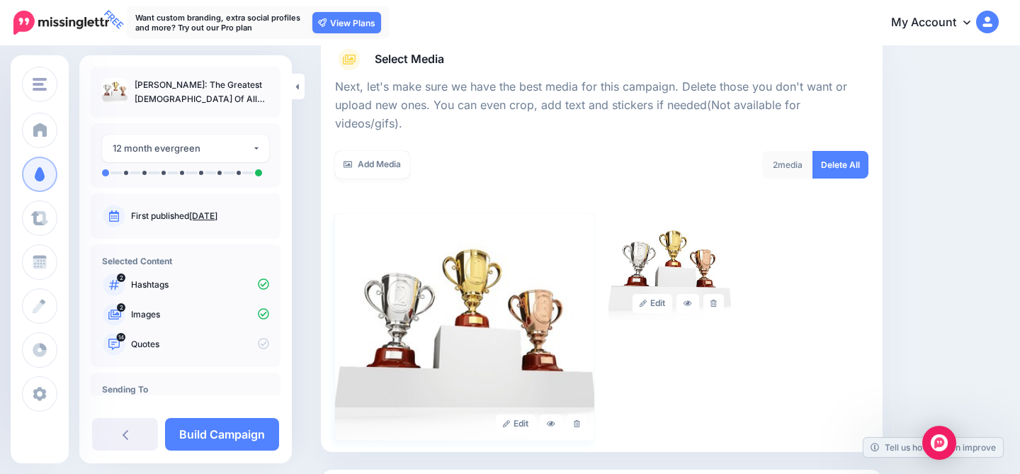
scroll to position [291, 0]
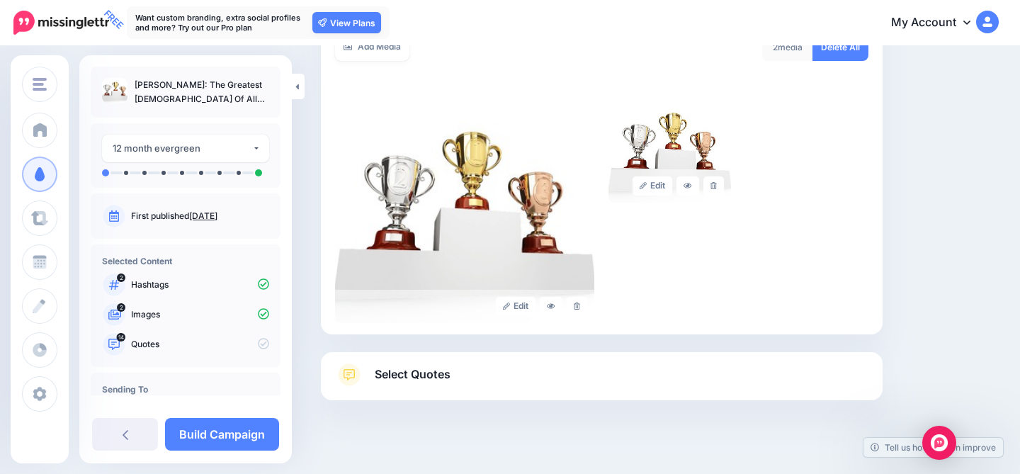
click at [531, 366] on link "Select Quotes" at bounding box center [601, 381] width 533 height 37
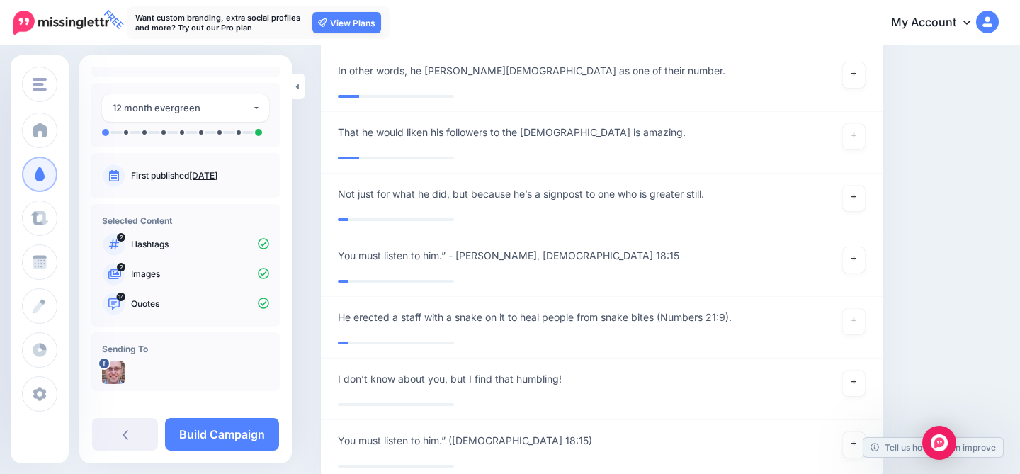
scroll to position [53, 0]
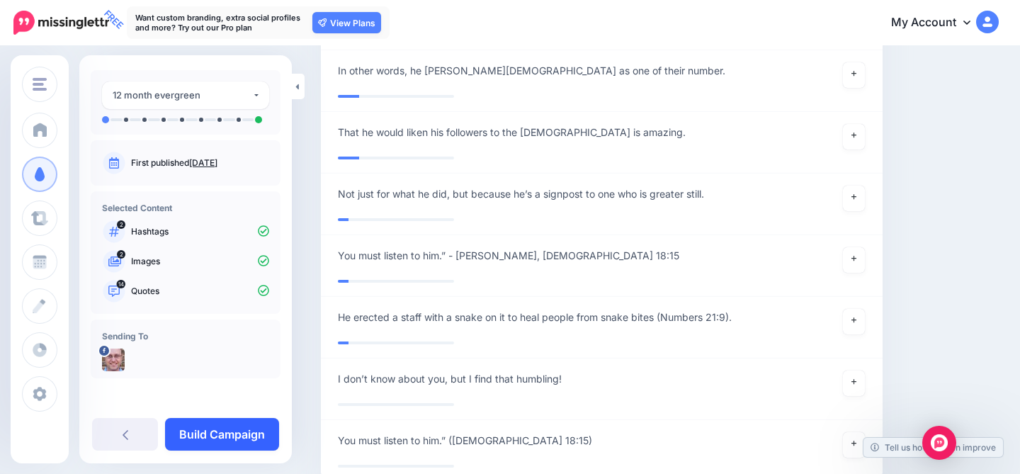
click at [253, 426] on link "Build Campaign" at bounding box center [222, 434] width 114 height 33
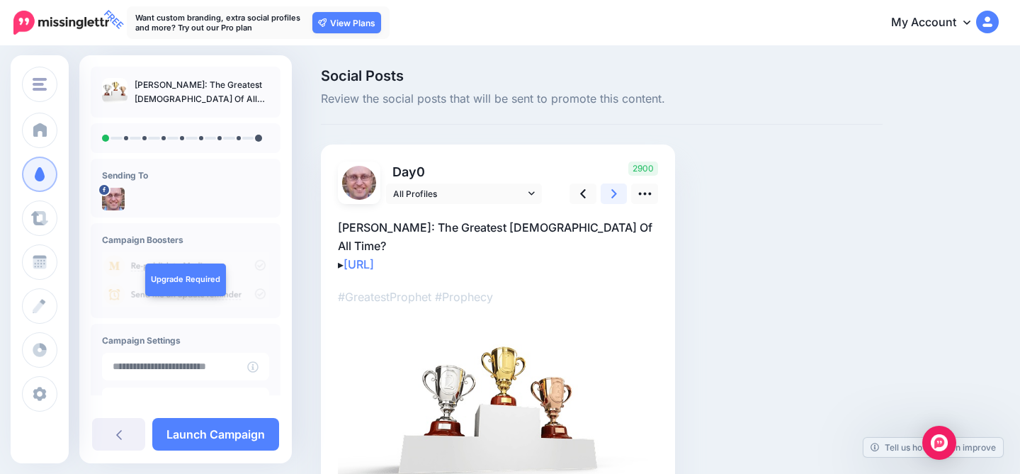
click at [618, 195] on link at bounding box center [614, 193] width 27 height 21
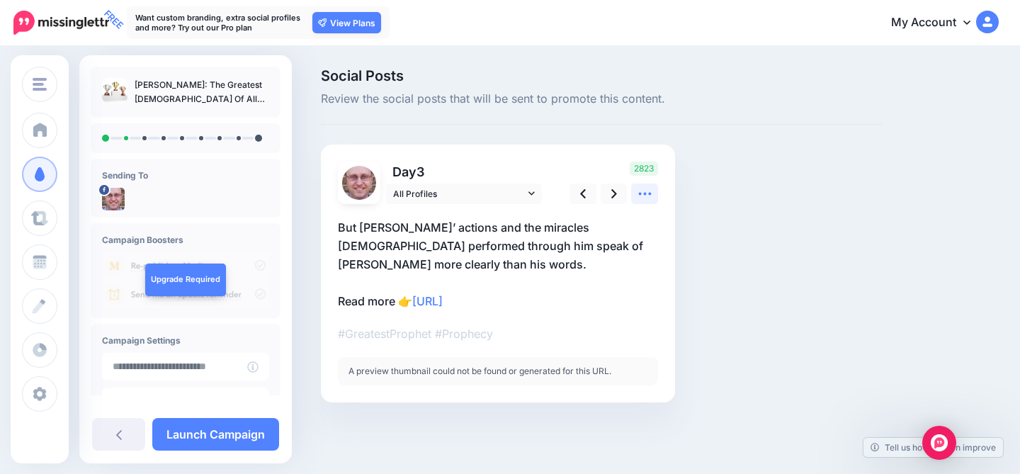
click at [635, 200] on link at bounding box center [644, 193] width 27 height 21
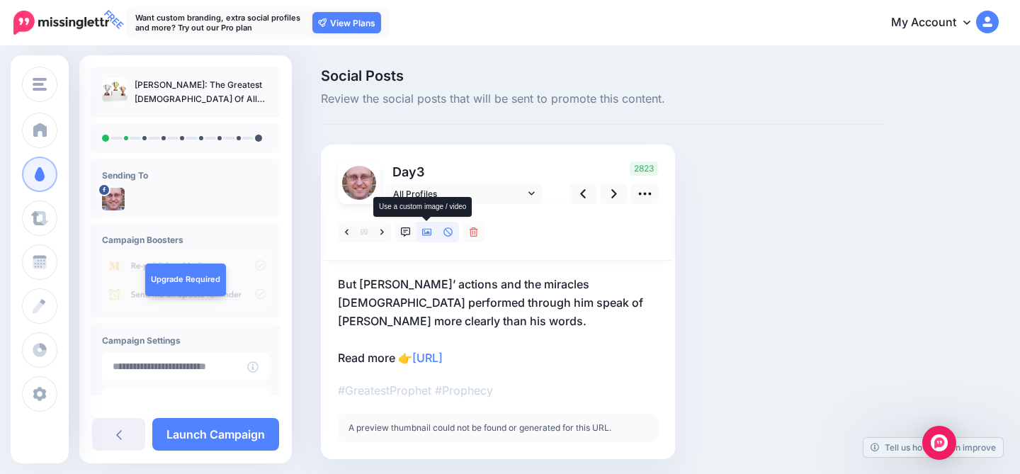
click at [426, 234] on icon at bounding box center [427, 232] width 10 height 10
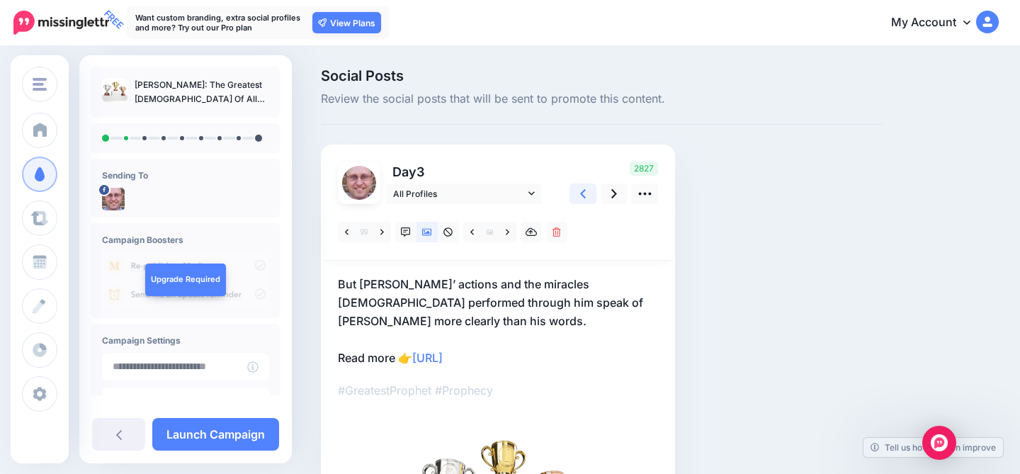
click at [583, 193] on icon at bounding box center [583, 193] width 6 height 15
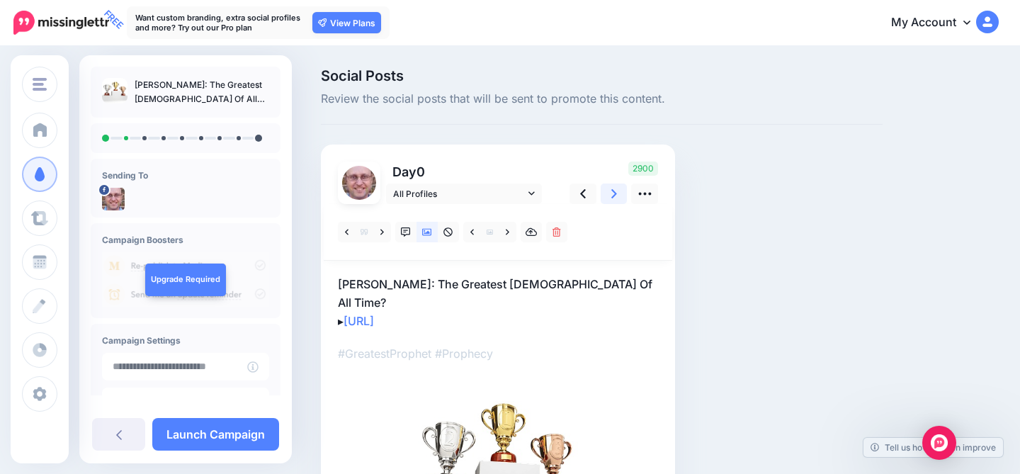
click at [613, 193] on icon at bounding box center [614, 193] width 6 height 15
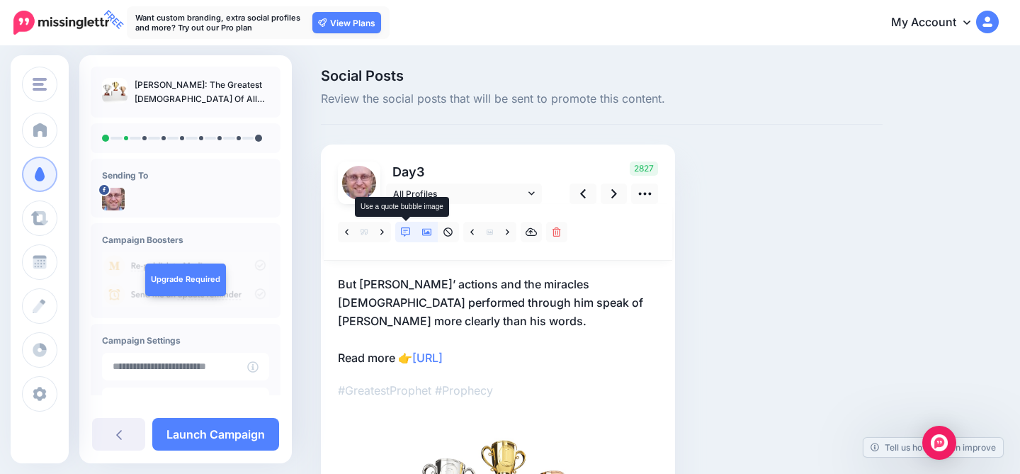
click at [404, 229] on icon at bounding box center [406, 232] width 10 height 10
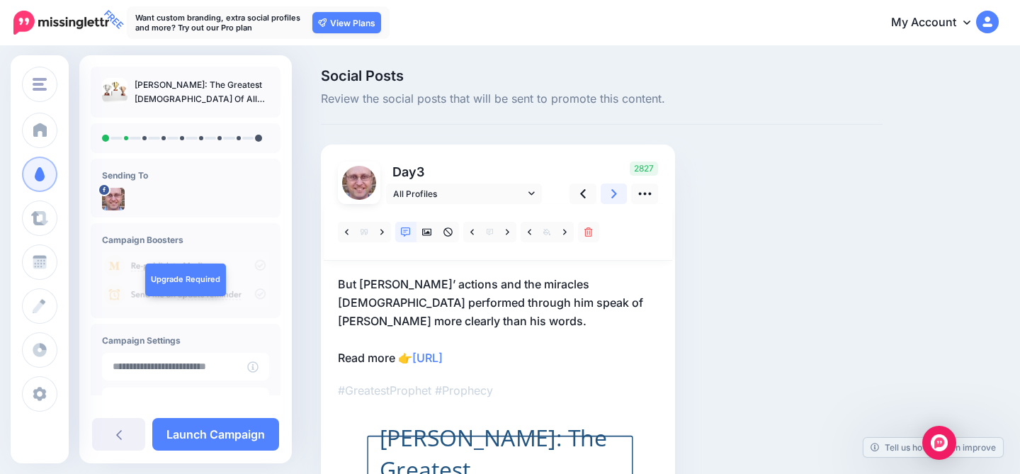
click at [614, 193] on icon at bounding box center [614, 193] width 6 height 9
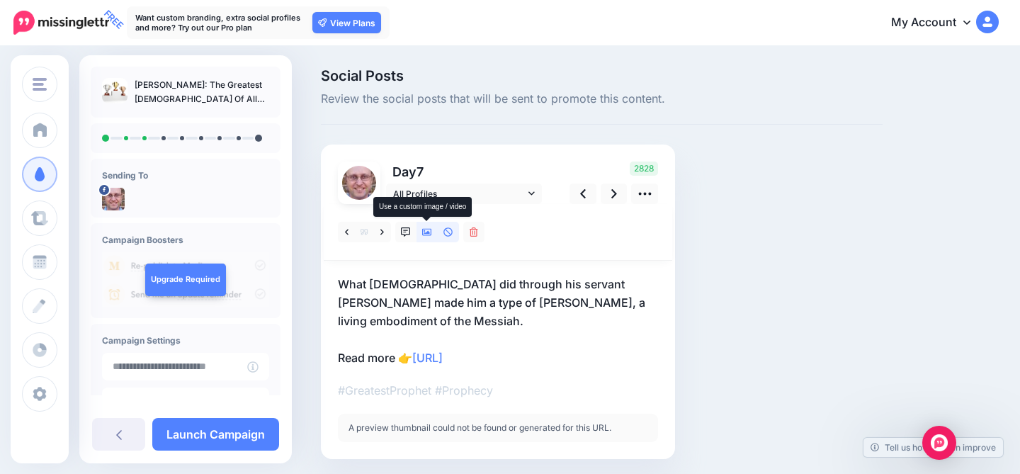
click at [426, 234] on icon at bounding box center [427, 232] width 10 height 10
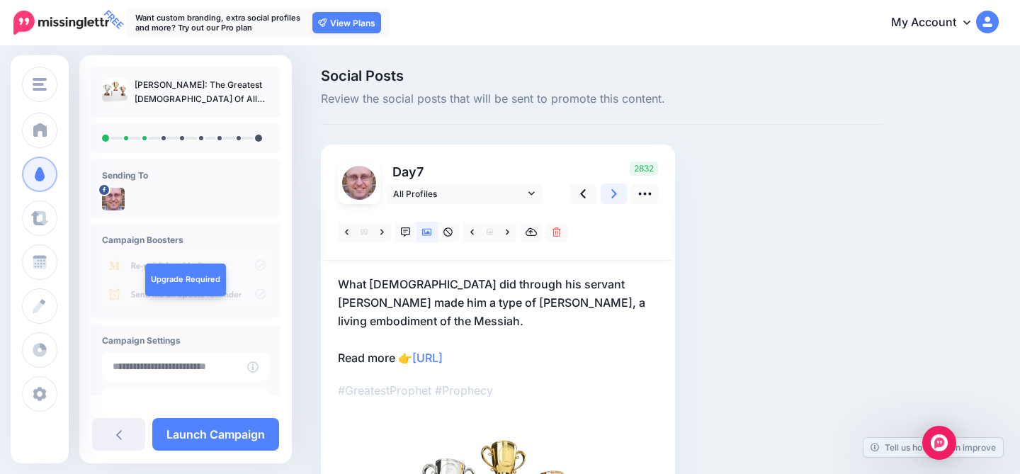
click at [614, 192] on icon at bounding box center [614, 193] width 6 height 9
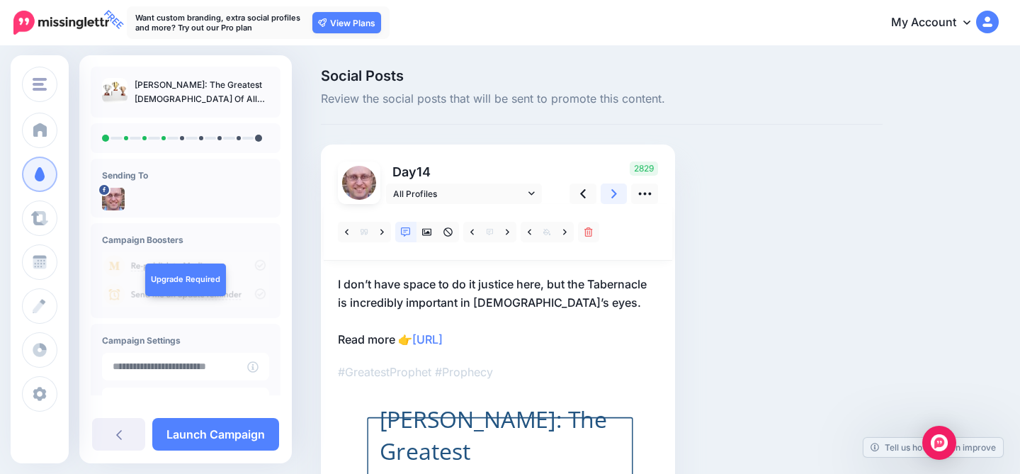
click at [613, 192] on icon at bounding box center [614, 193] width 6 height 9
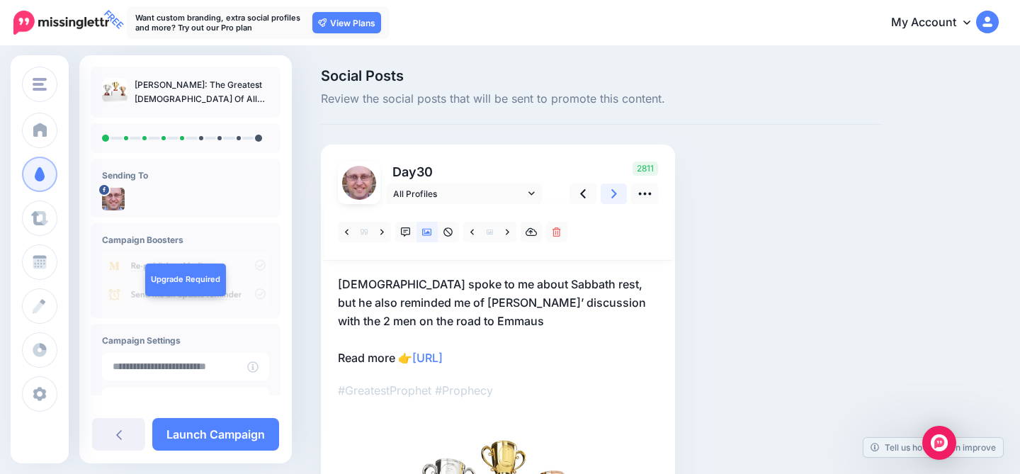
click at [607, 193] on link at bounding box center [614, 193] width 27 height 21
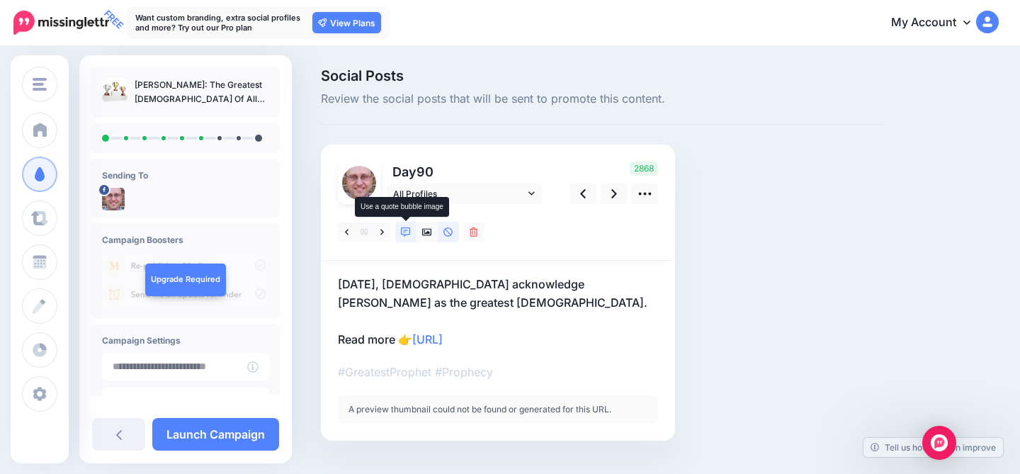
click at [408, 228] on icon at bounding box center [406, 232] width 10 height 10
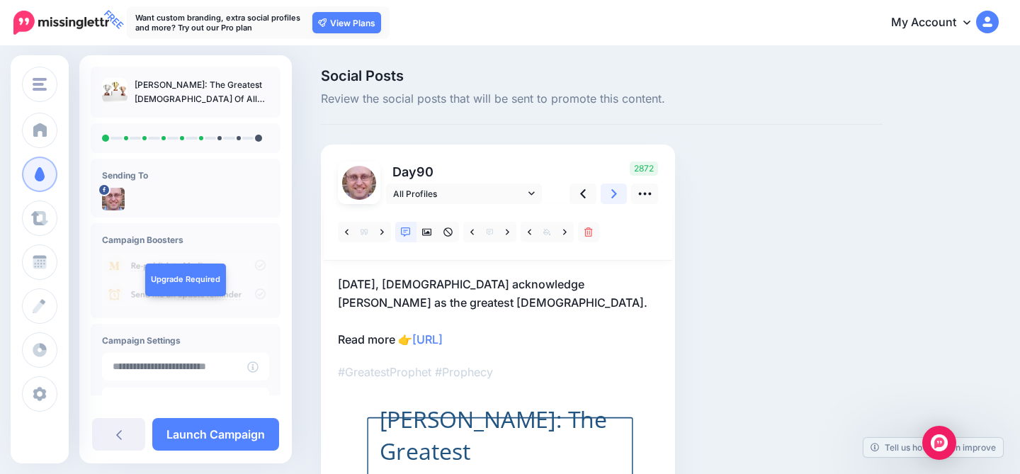
click at [613, 194] on icon at bounding box center [614, 193] width 6 height 15
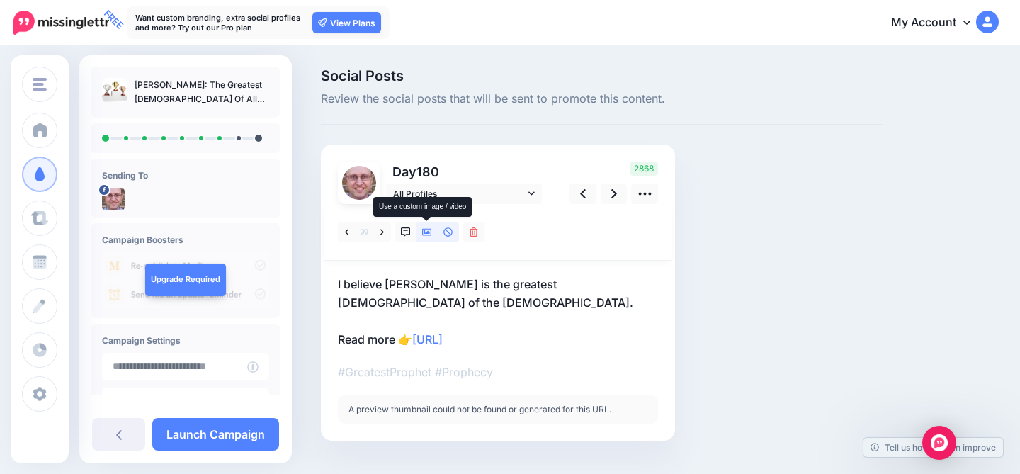
click at [425, 234] on icon at bounding box center [427, 232] width 10 height 10
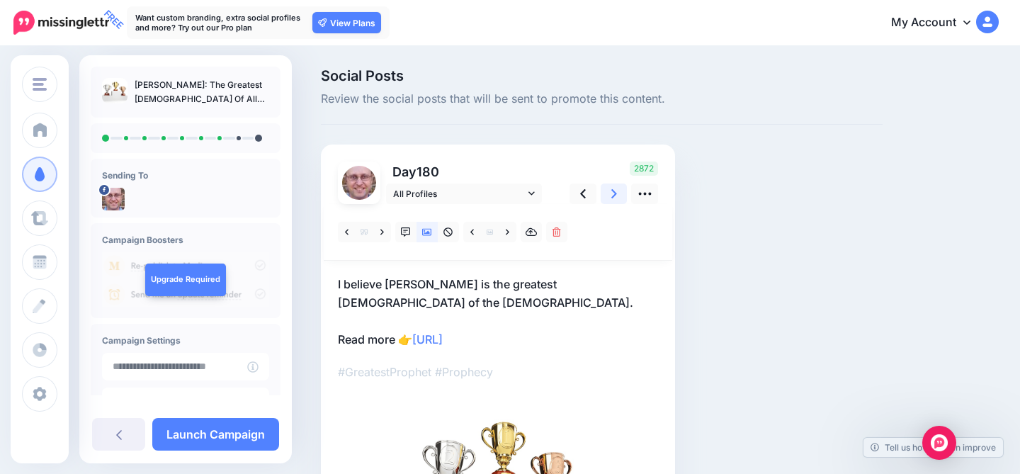
click at [611, 193] on icon at bounding box center [614, 193] width 6 height 15
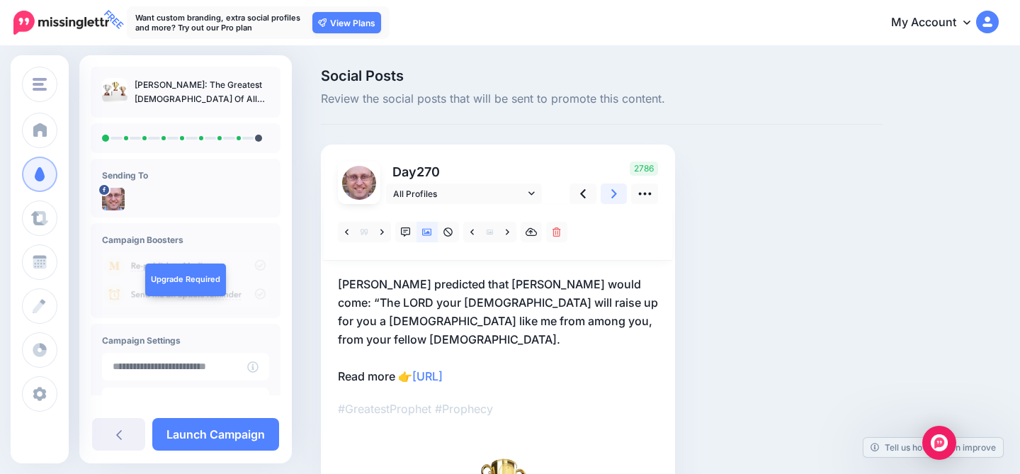
click at [611, 193] on icon at bounding box center [614, 193] width 6 height 15
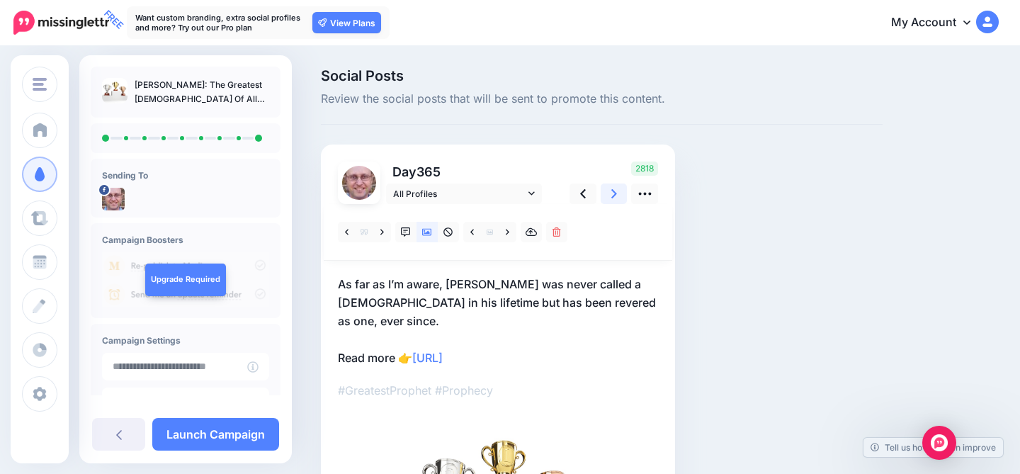
click at [610, 194] on link at bounding box center [614, 193] width 27 height 21
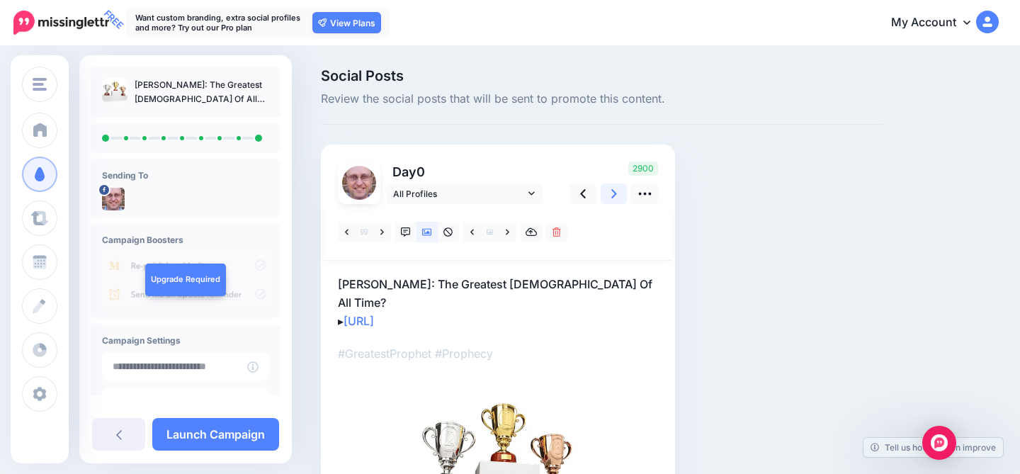
scroll to position [97, 0]
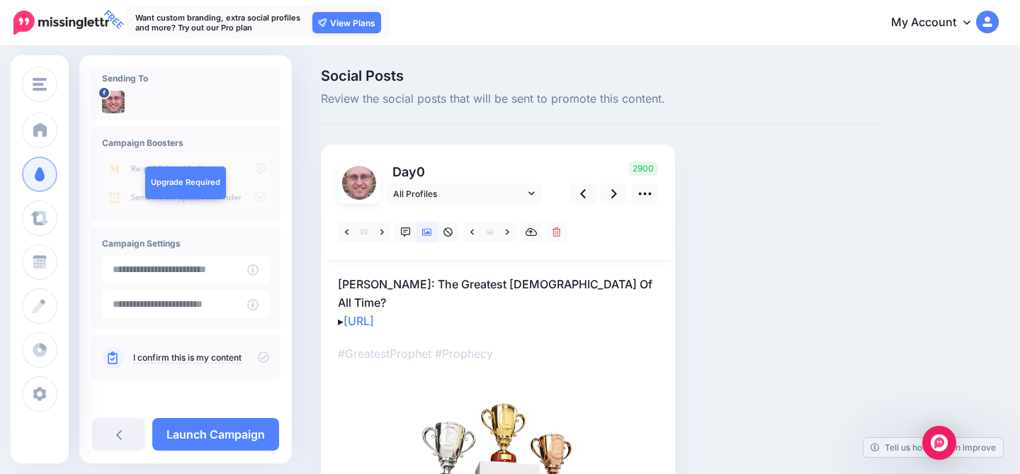
click at [201, 356] on link "I confirm this is my content" at bounding box center [187, 357] width 108 height 11
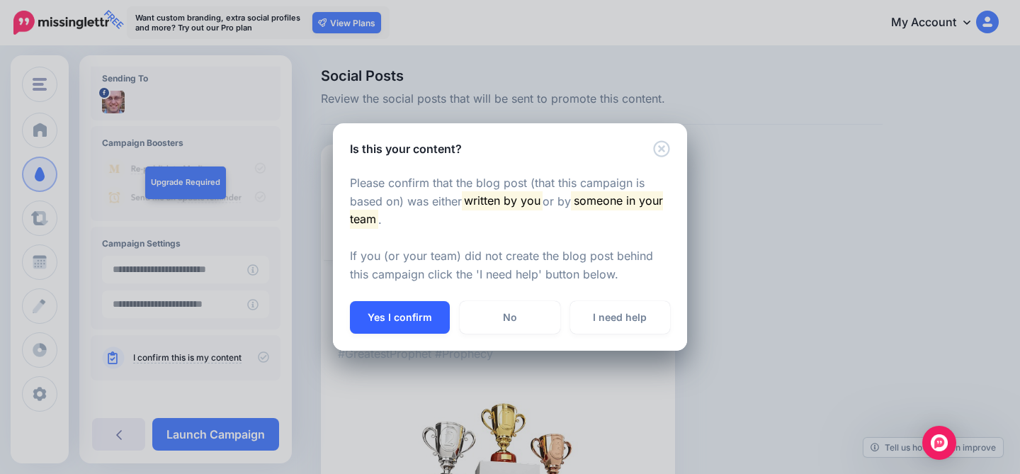
click at [362, 314] on button "Yes I confirm" at bounding box center [400, 317] width 100 height 33
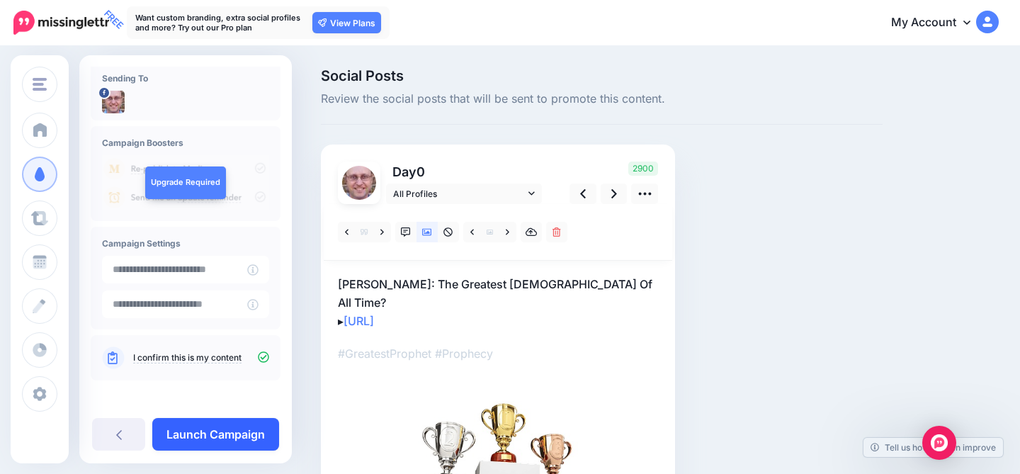
click at [220, 436] on link "Launch Campaign" at bounding box center [215, 434] width 127 height 33
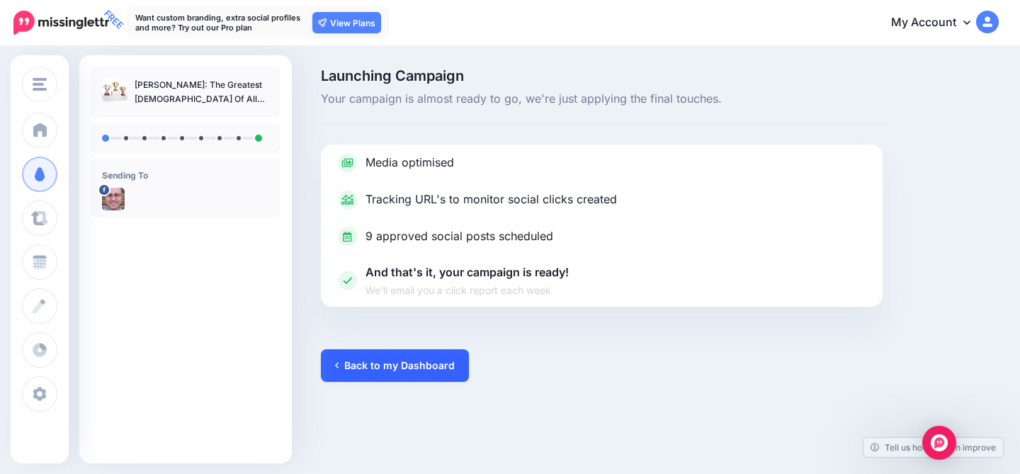
click at [407, 366] on link "Back to my Dashboard" at bounding box center [395, 365] width 148 height 33
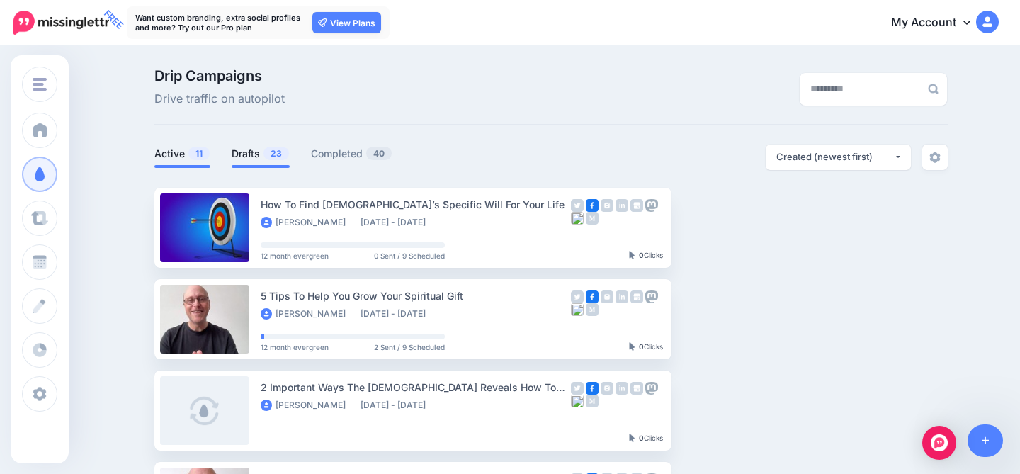
click at [265, 152] on span "23" at bounding box center [275, 153] width 25 height 13
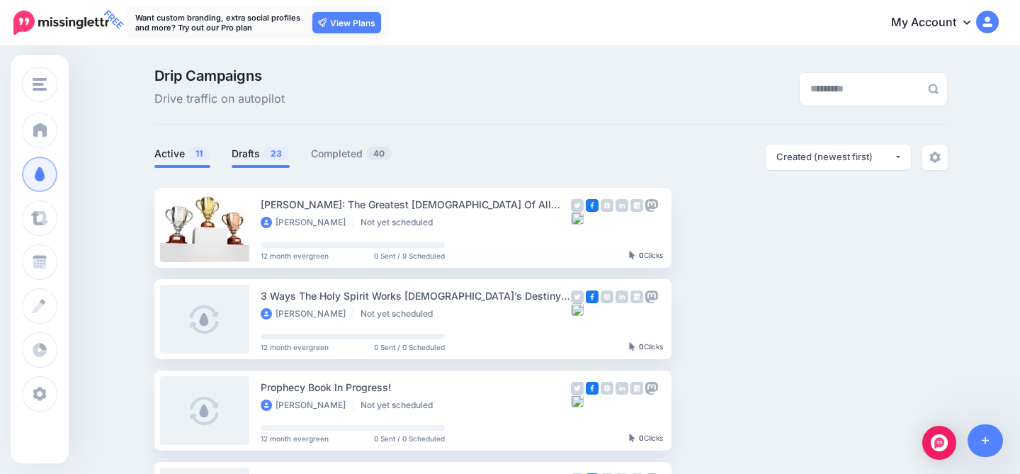
click at [159, 151] on link "Active 11" at bounding box center [182, 153] width 56 height 17
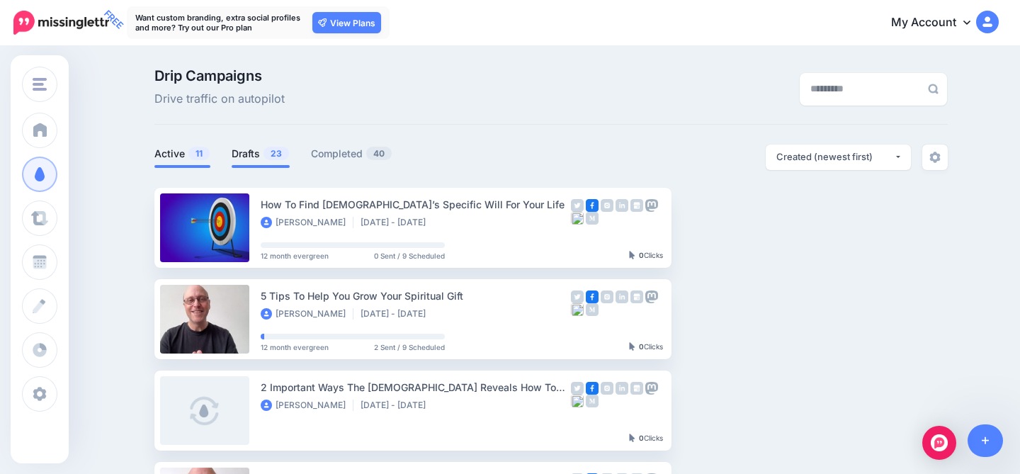
click at [249, 161] on link "Drafts 23" at bounding box center [261, 153] width 58 height 17
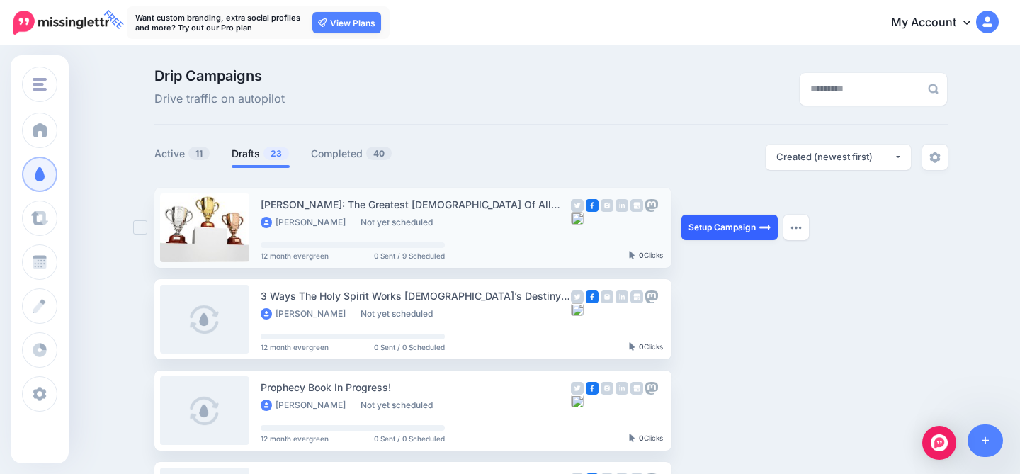
click at [724, 225] on link "Setup Campaign" at bounding box center [729, 227] width 96 height 25
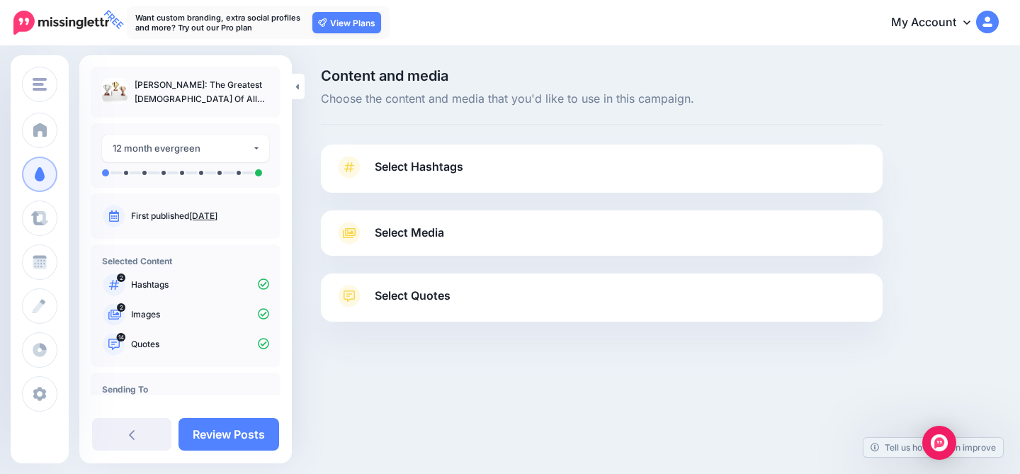
click at [555, 168] on link "Select Hashtags" at bounding box center [601, 174] width 533 height 37
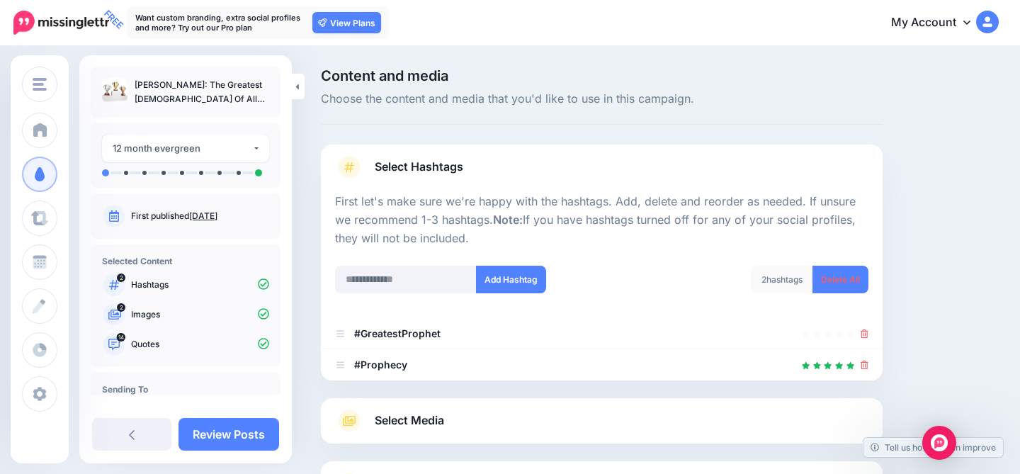
click at [645, 416] on link "Select Media" at bounding box center [601, 420] width 533 height 23
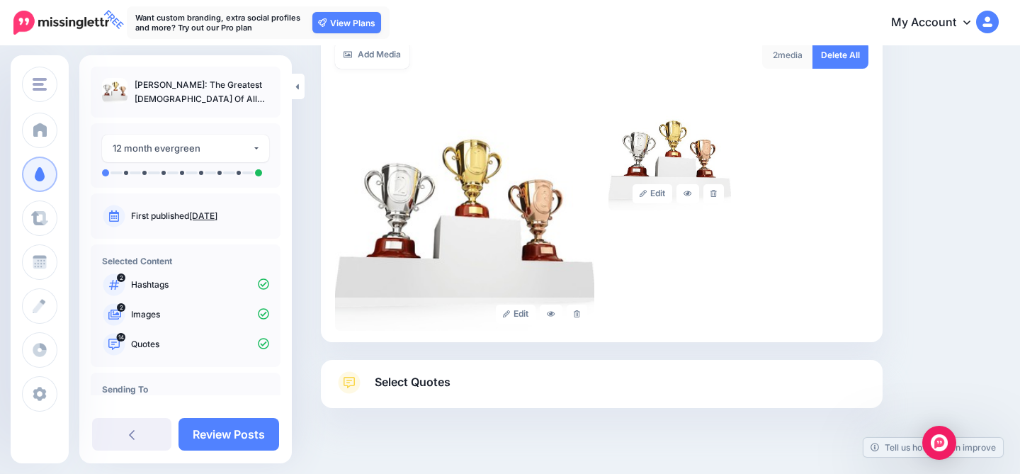
scroll to position [291, 0]
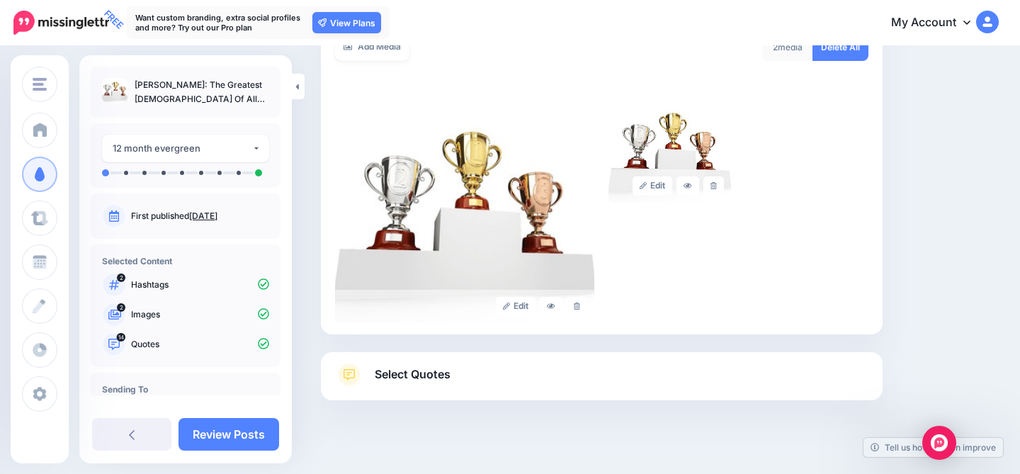
click at [586, 378] on link "Select Quotes" at bounding box center [601, 381] width 533 height 37
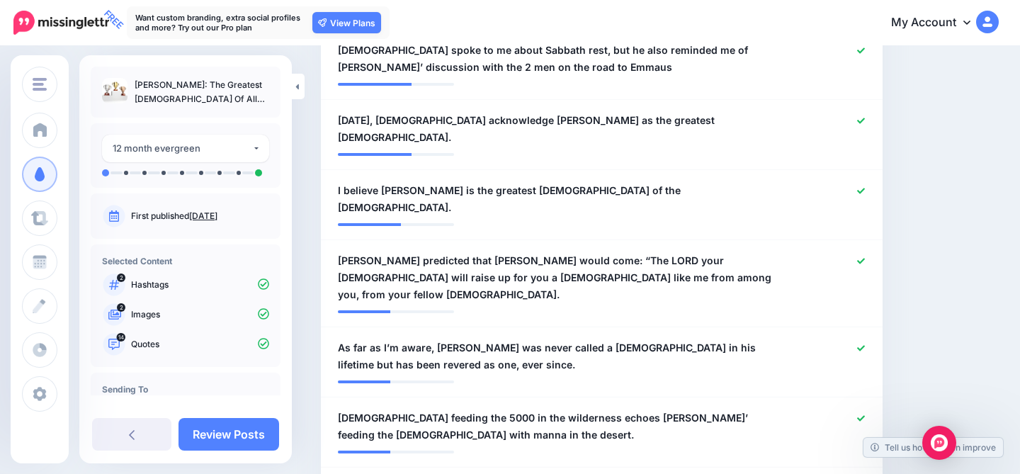
scroll to position [53, 0]
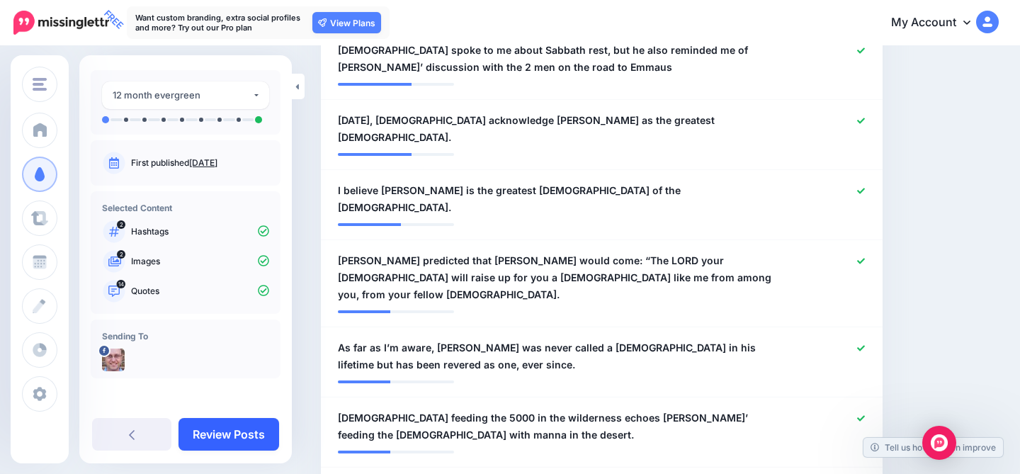
click at [223, 424] on link "Review Posts" at bounding box center [228, 434] width 101 height 33
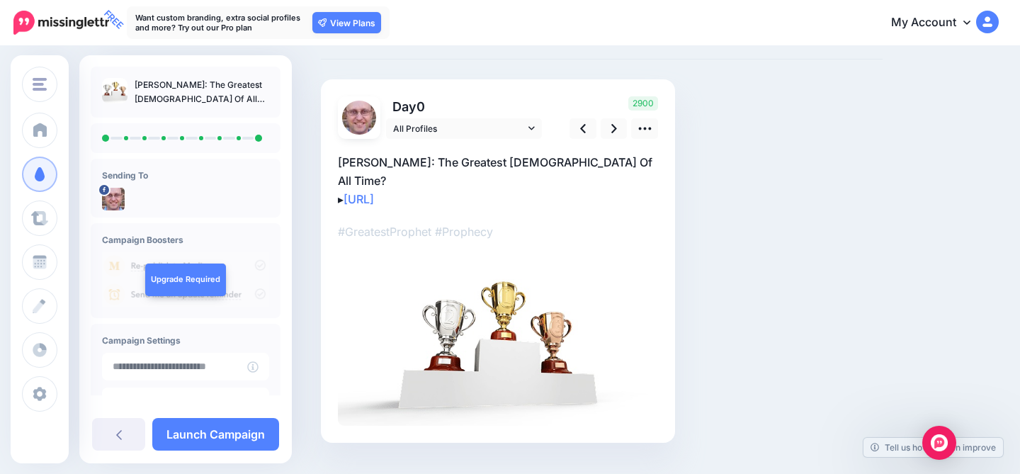
scroll to position [79, 0]
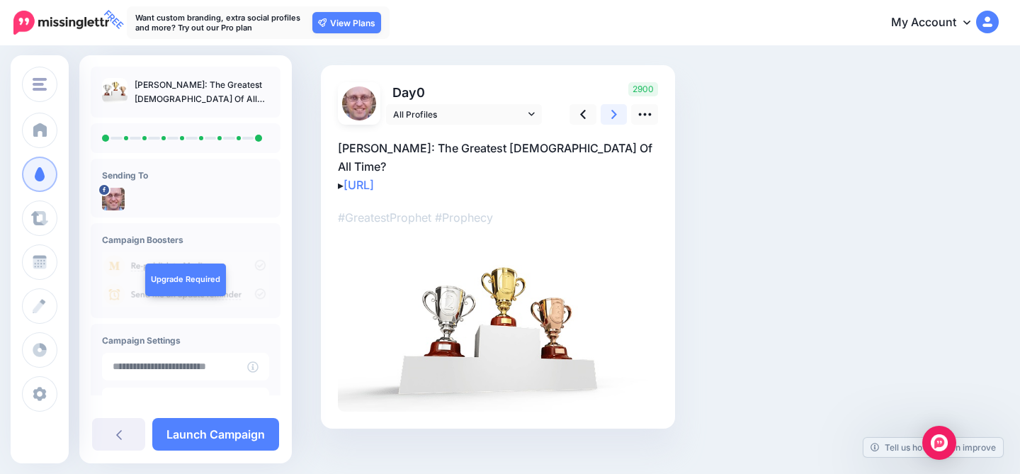
click at [609, 118] on link at bounding box center [614, 114] width 27 height 21
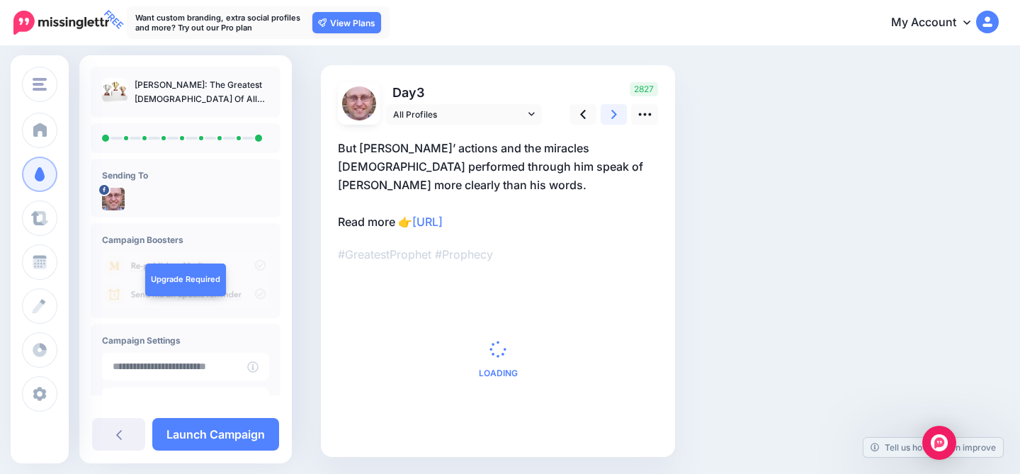
click at [609, 118] on link at bounding box center [614, 114] width 27 height 21
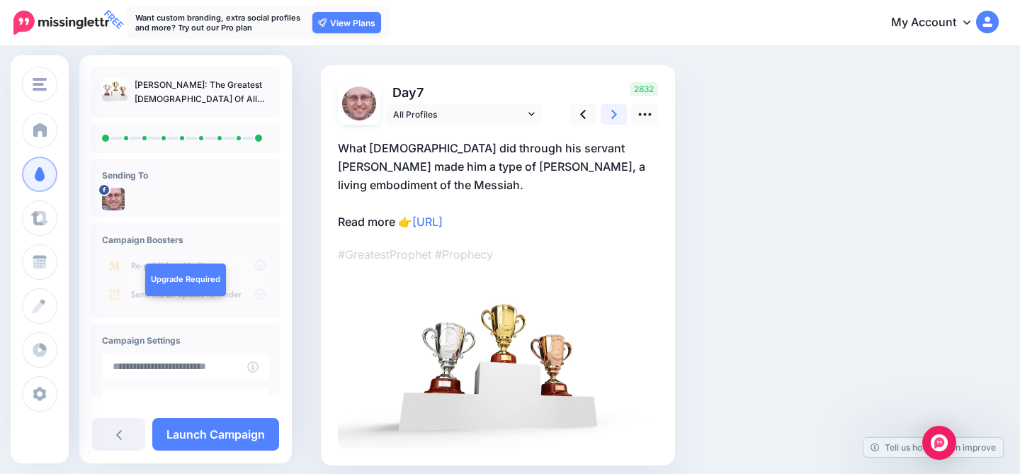
scroll to position [0, 0]
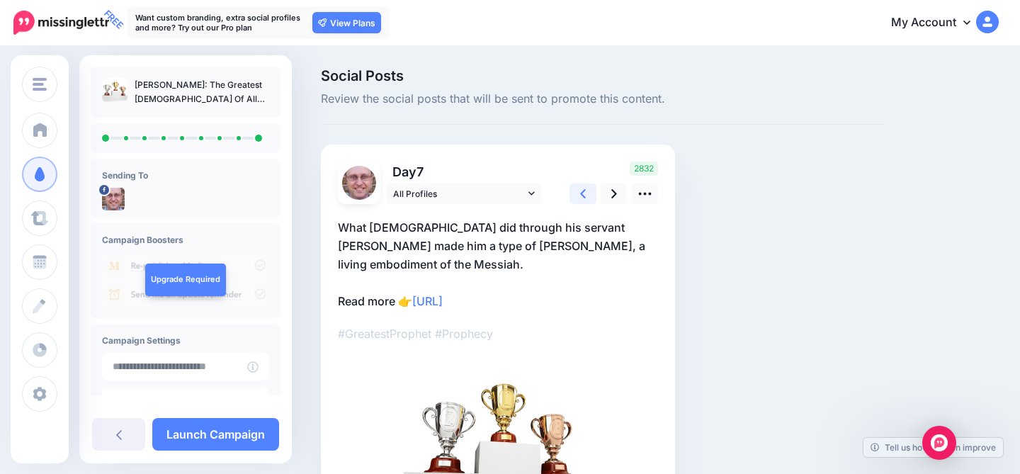
click at [584, 186] on icon at bounding box center [583, 193] width 6 height 15
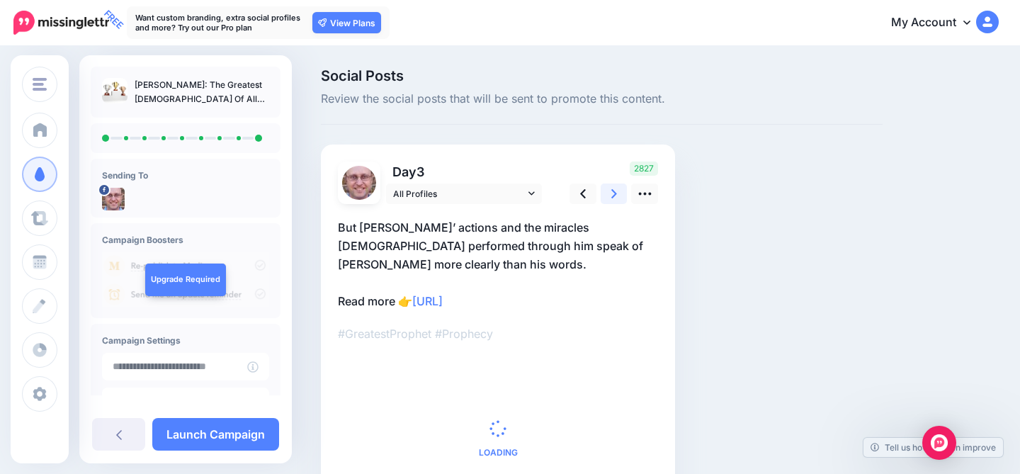
click at [603, 188] on link at bounding box center [614, 193] width 27 height 21
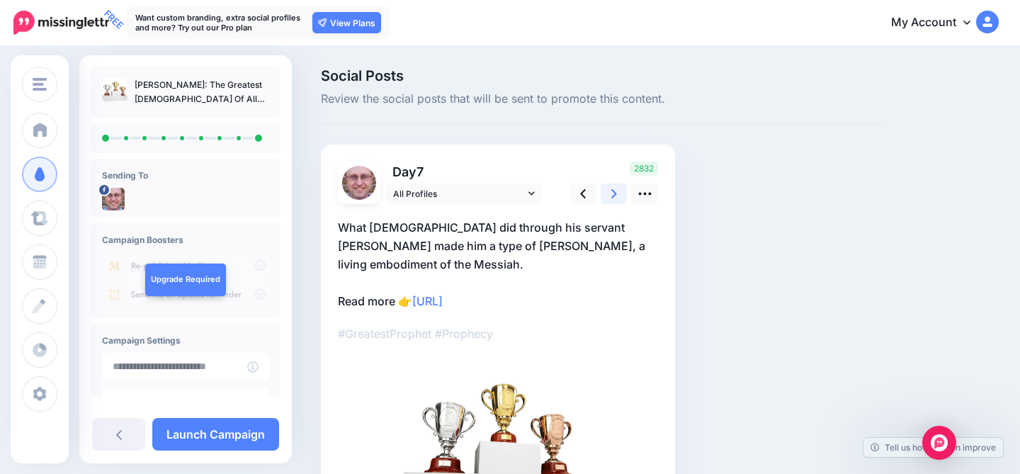
click at [612, 193] on icon at bounding box center [614, 193] width 6 height 15
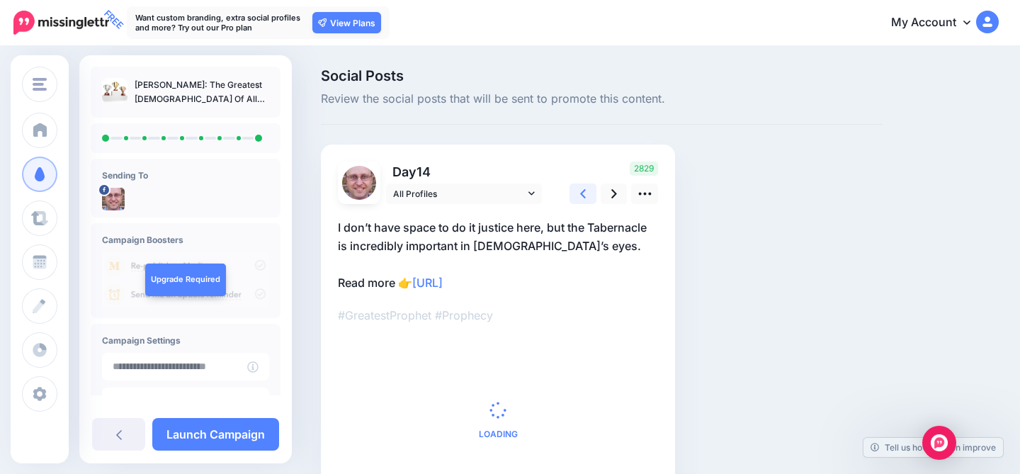
click at [583, 193] on icon at bounding box center [583, 193] width 6 height 15
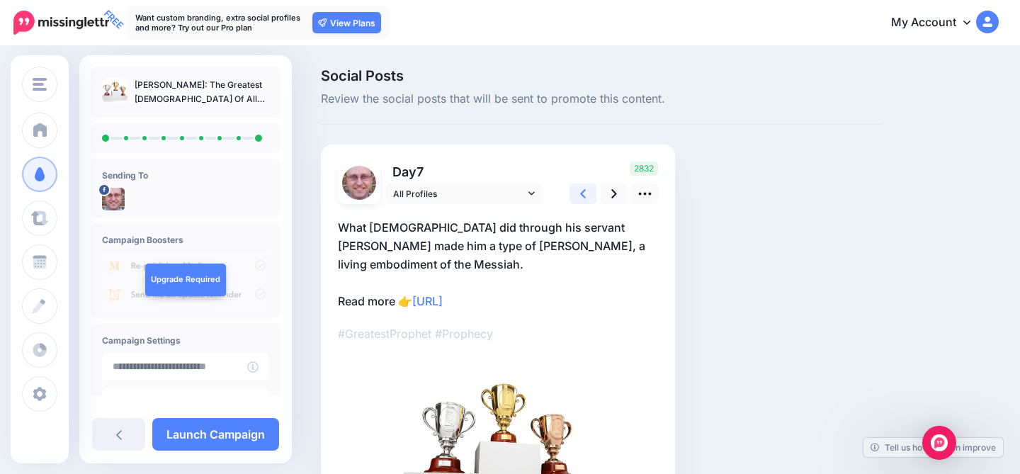
click at [583, 193] on icon at bounding box center [583, 193] width 6 height 15
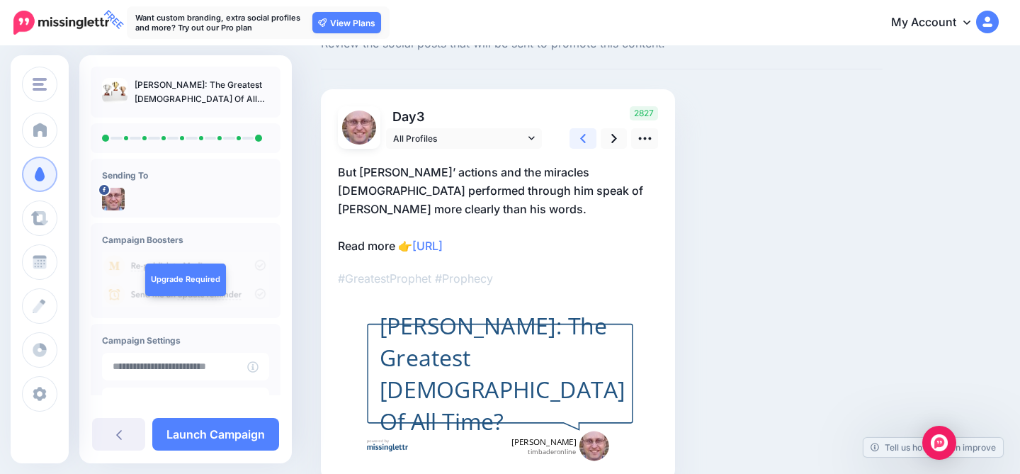
scroll to position [108, 0]
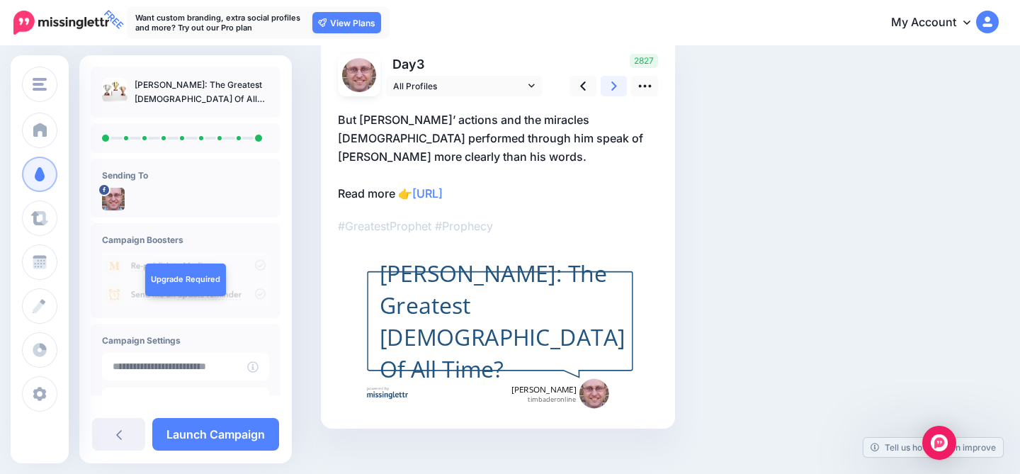
click at [611, 84] on icon at bounding box center [614, 86] width 6 height 15
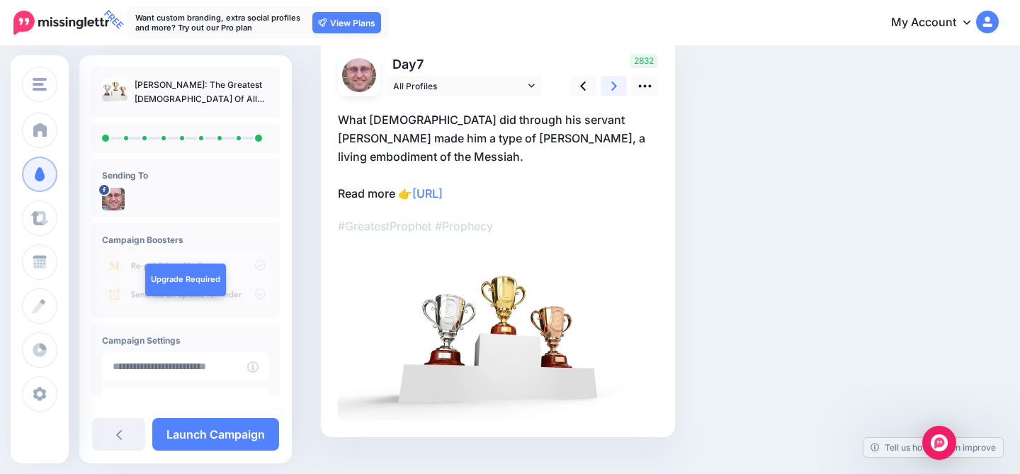
click at [611, 84] on icon at bounding box center [614, 86] width 6 height 15
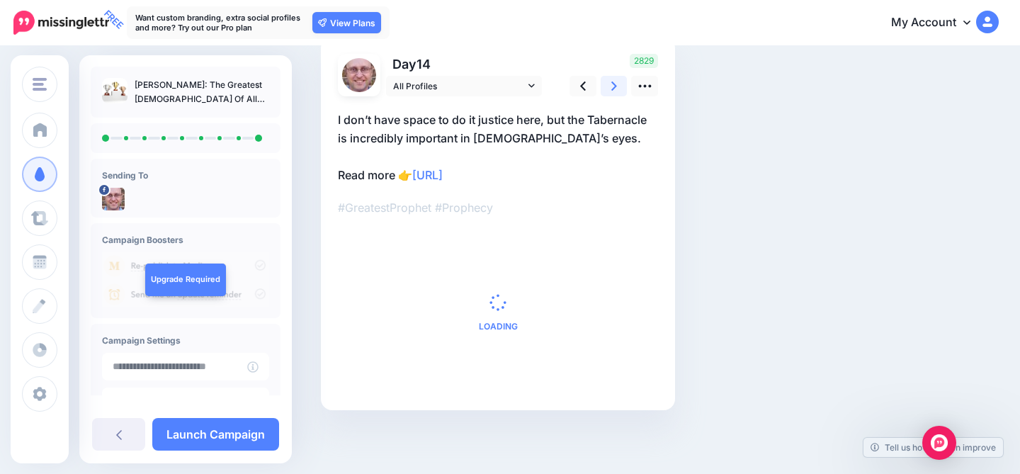
click at [611, 84] on icon at bounding box center [614, 86] width 6 height 15
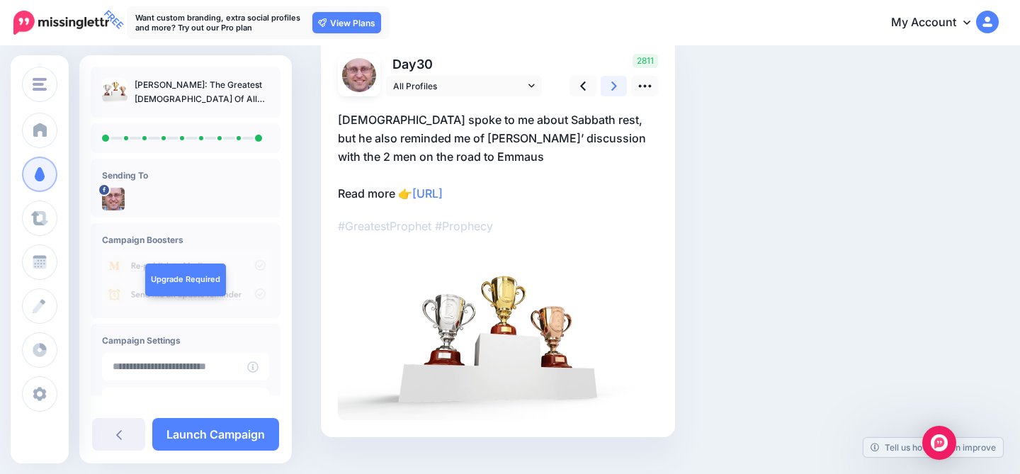
scroll to position [0, 0]
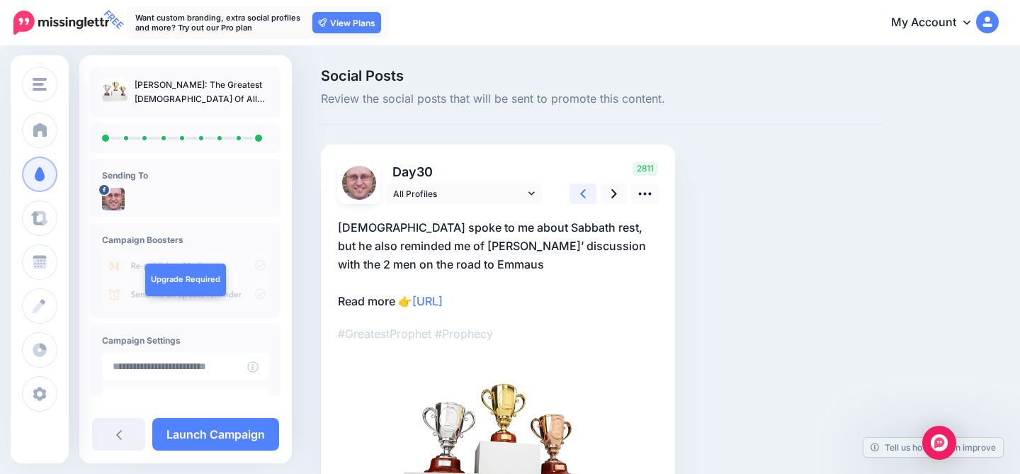
click at [583, 188] on icon at bounding box center [583, 193] width 6 height 15
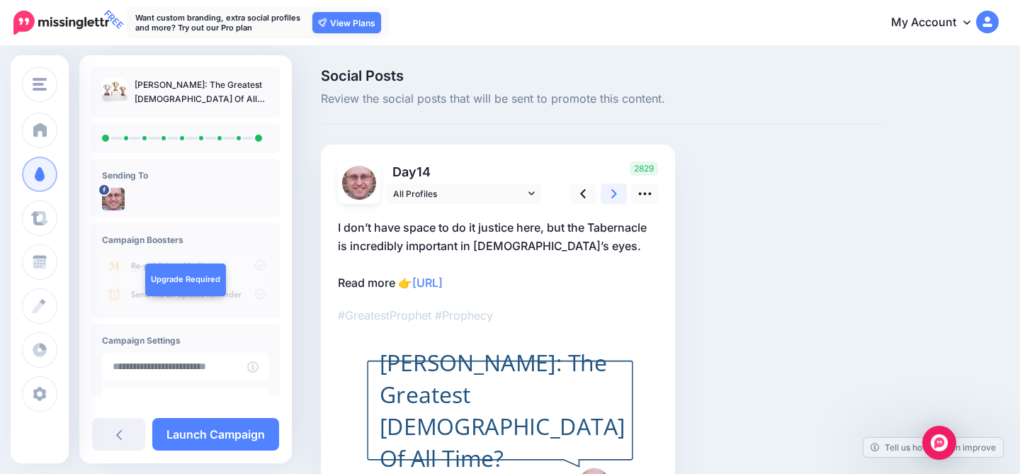
click at [611, 195] on icon at bounding box center [614, 193] width 6 height 15
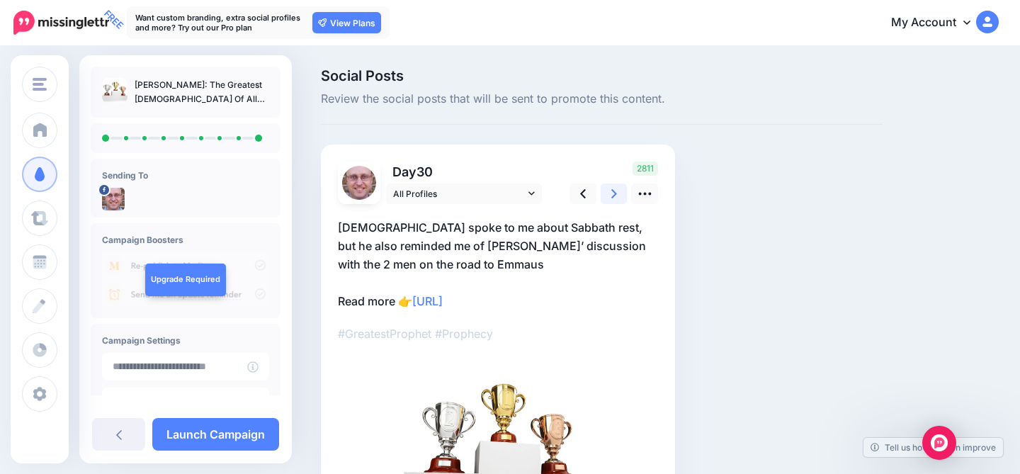
click at [611, 195] on icon at bounding box center [614, 193] width 6 height 15
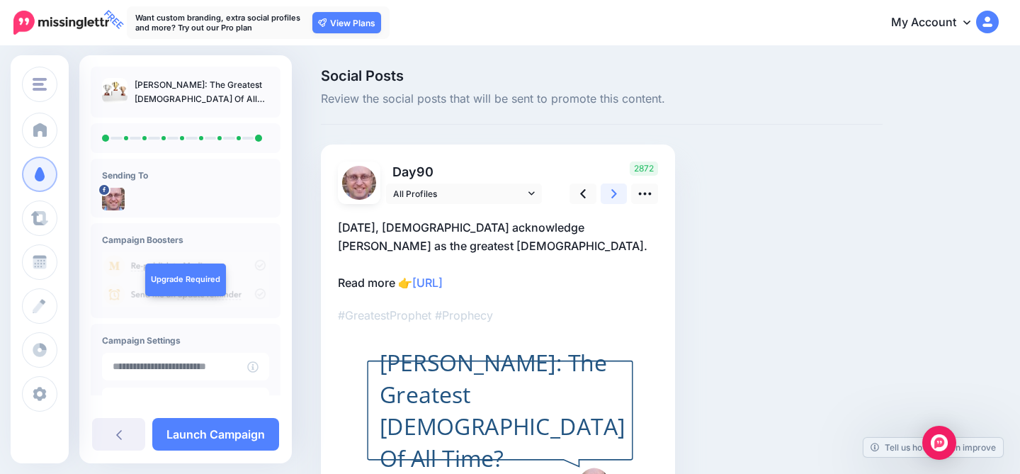
click at [611, 195] on icon at bounding box center [614, 193] width 6 height 15
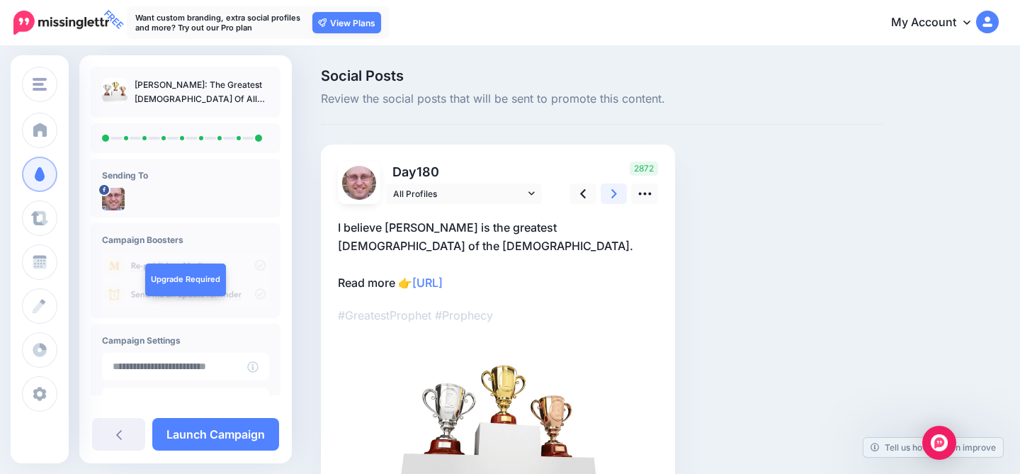
click at [611, 195] on icon at bounding box center [614, 193] width 6 height 15
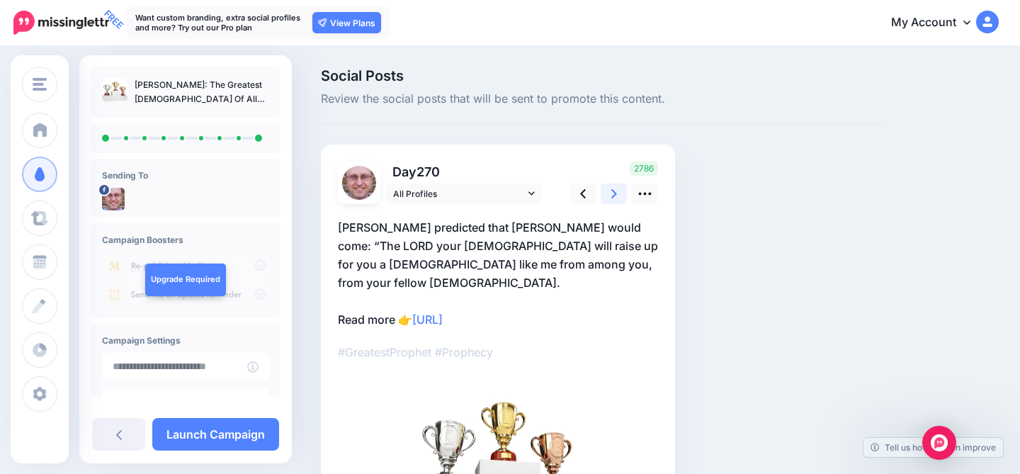
click at [611, 195] on icon at bounding box center [614, 193] width 6 height 15
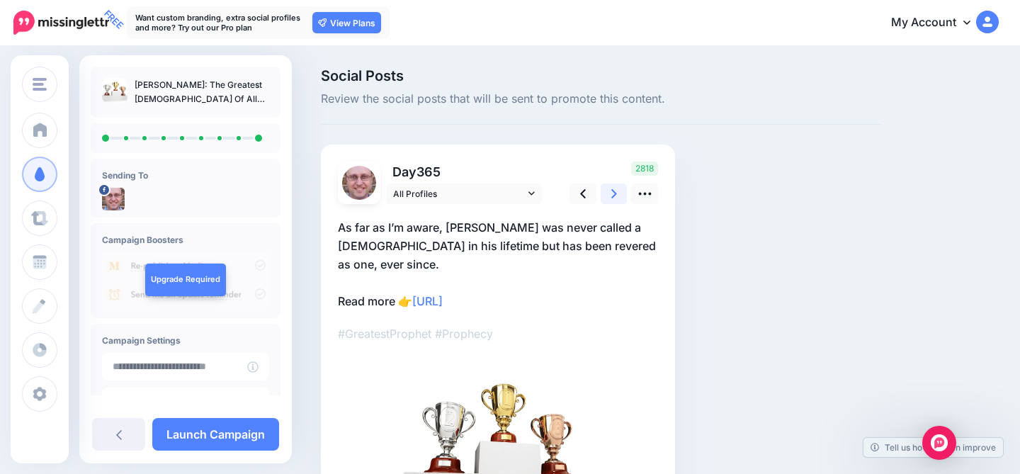
click at [611, 195] on icon at bounding box center [614, 193] width 6 height 15
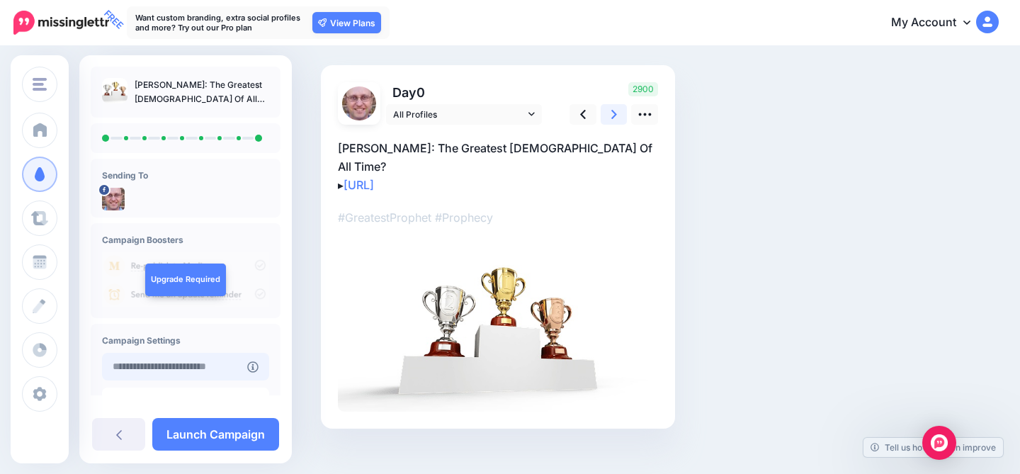
scroll to position [97, 0]
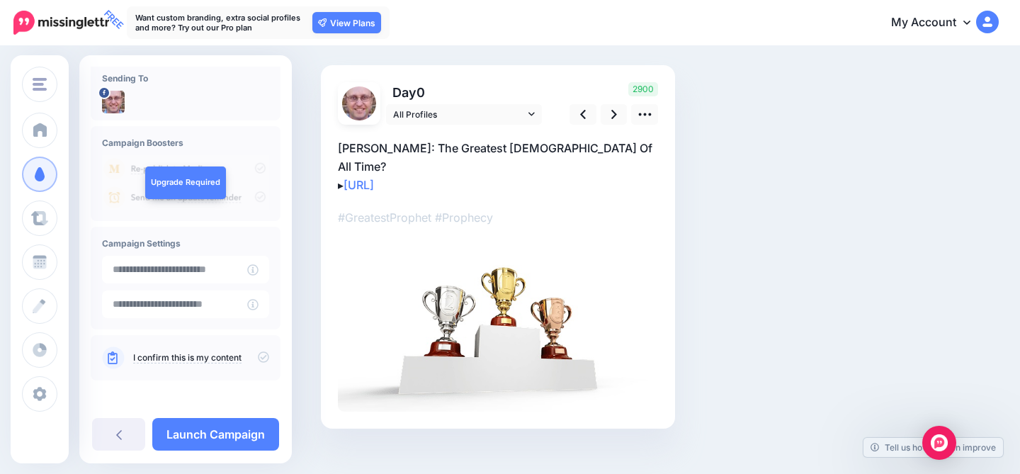
click at [191, 353] on link "I confirm this is my content" at bounding box center [187, 357] width 108 height 11
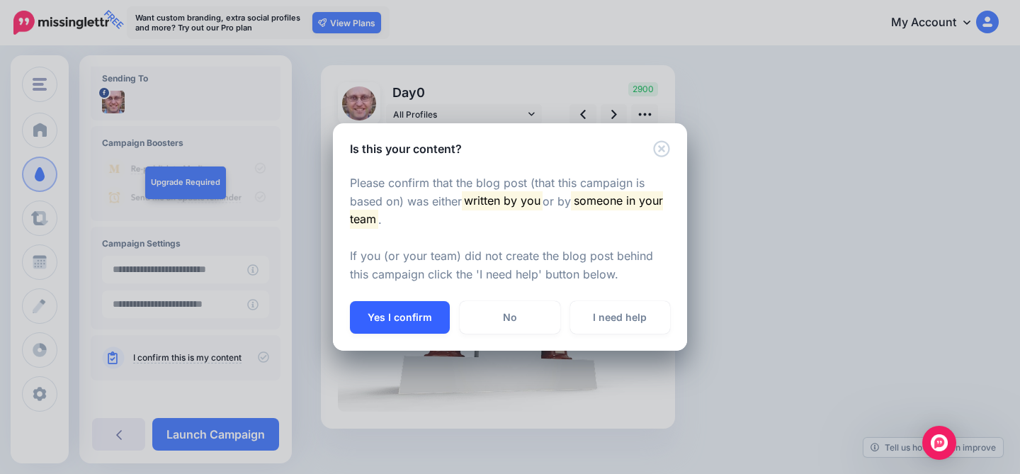
click at [382, 312] on button "Yes I confirm" at bounding box center [400, 317] width 100 height 33
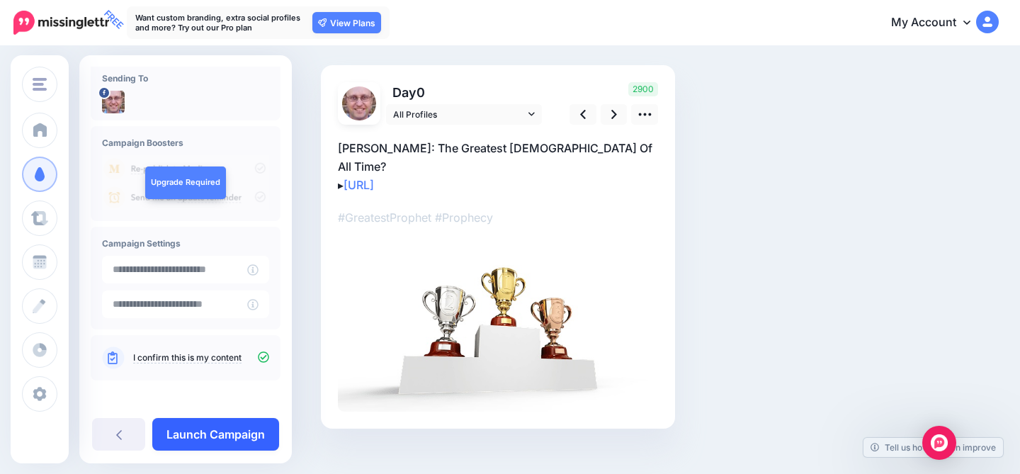
click at [219, 434] on link "Launch Campaign" at bounding box center [215, 434] width 127 height 33
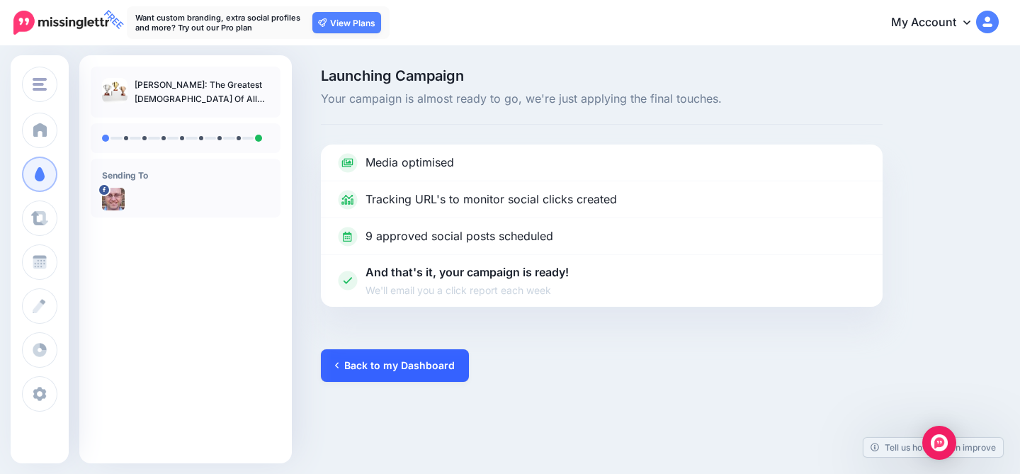
click at [431, 365] on link "Back to my Dashboard" at bounding box center [395, 365] width 148 height 33
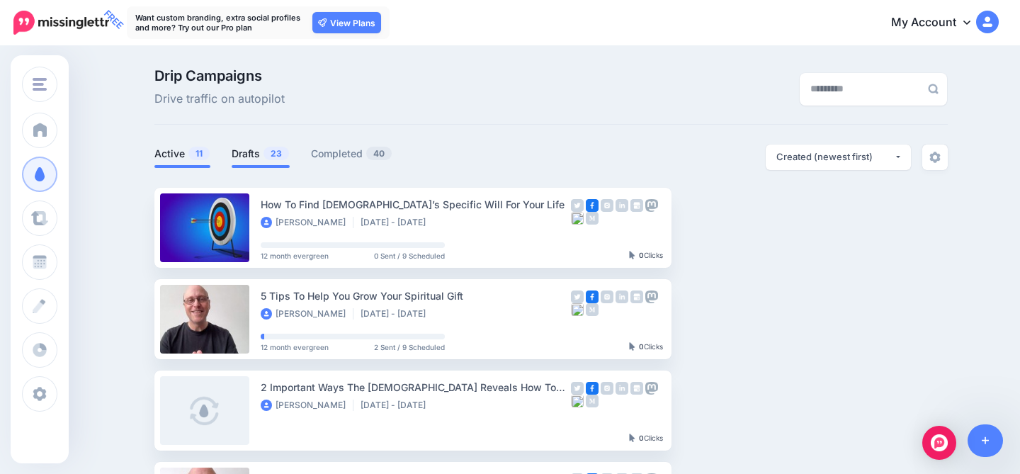
click at [239, 156] on link "Drafts 23" at bounding box center [261, 153] width 58 height 17
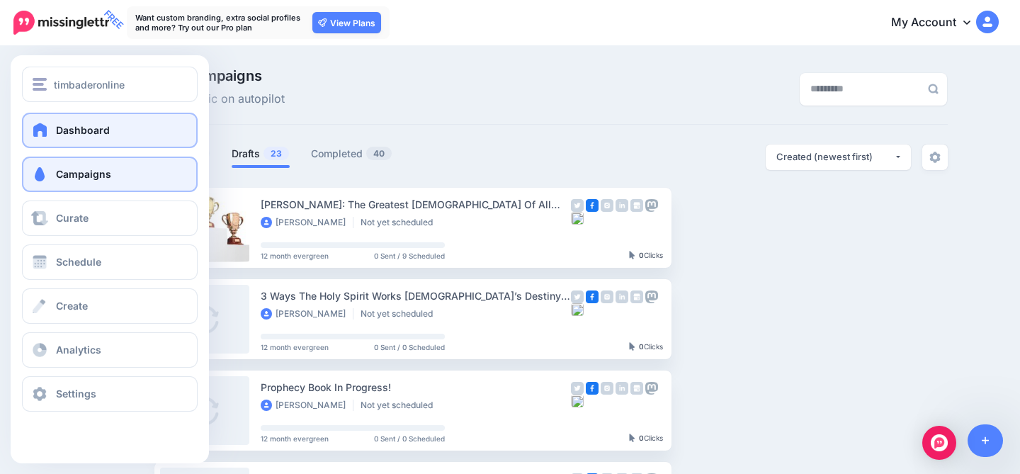
click at [59, 135] on span "Dashboard" at bounding box center [83, 130] width 54 height 12
